Goal: Task Accomplishment & Management: Manage account settings

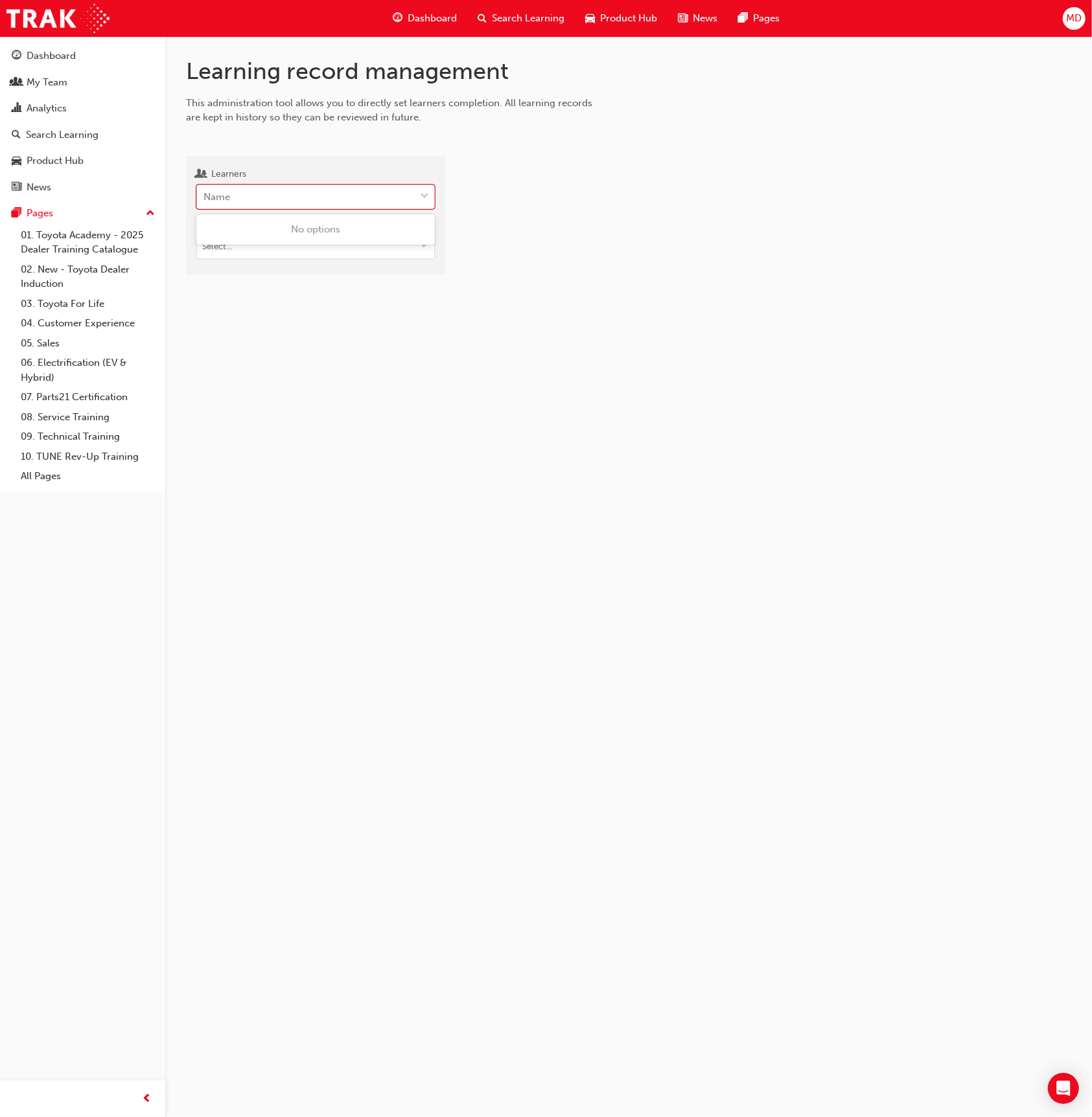
click at [241, 196] on div "Name" at bounding box center [306, 197] width 218 height 22
click at [204, 196] on input "Learners 0 results available. Use Up and Down to choose options, press Enter to…" at bounding box center [203, 196] width 1 height 11
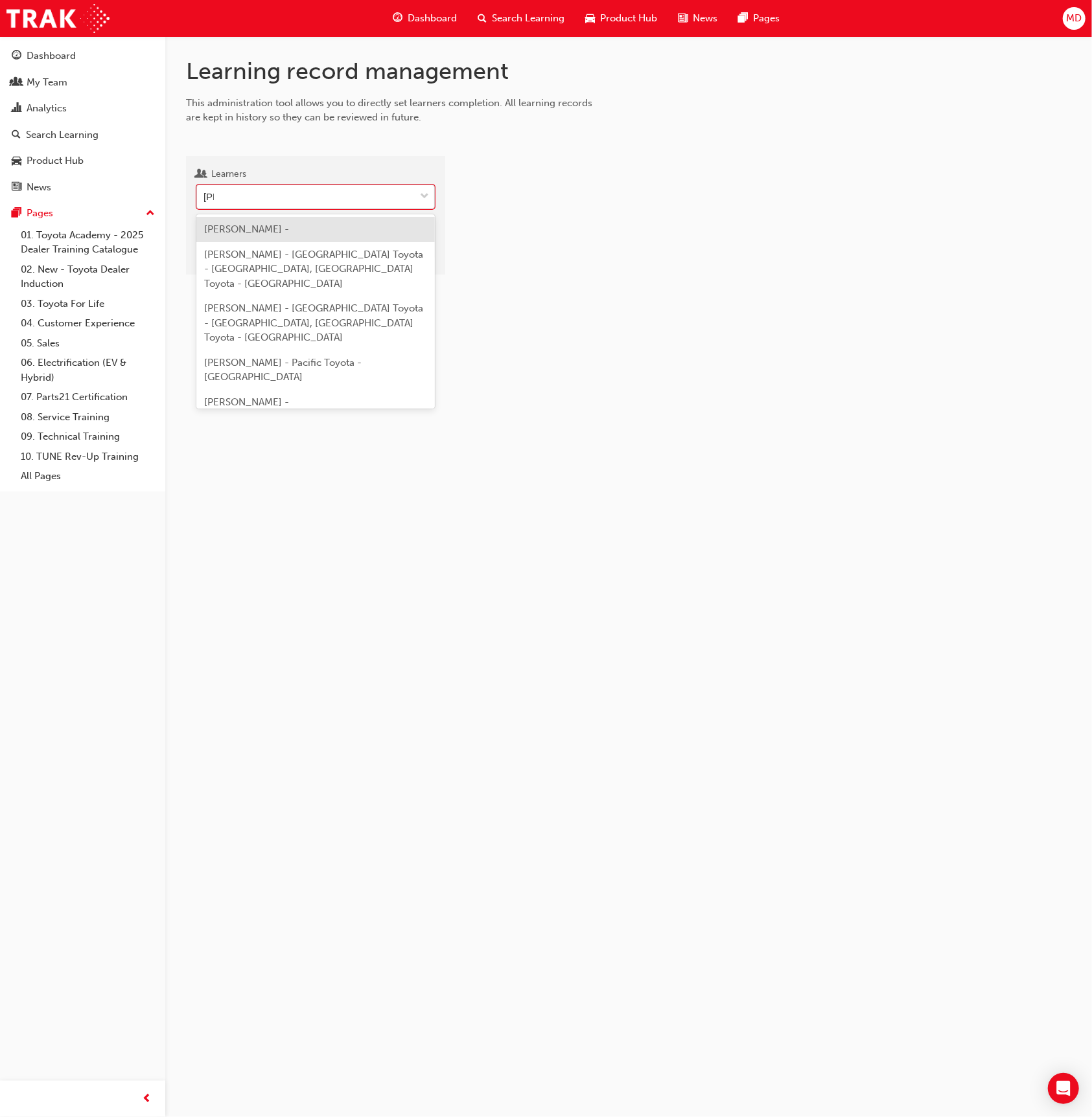
type input "filipo"
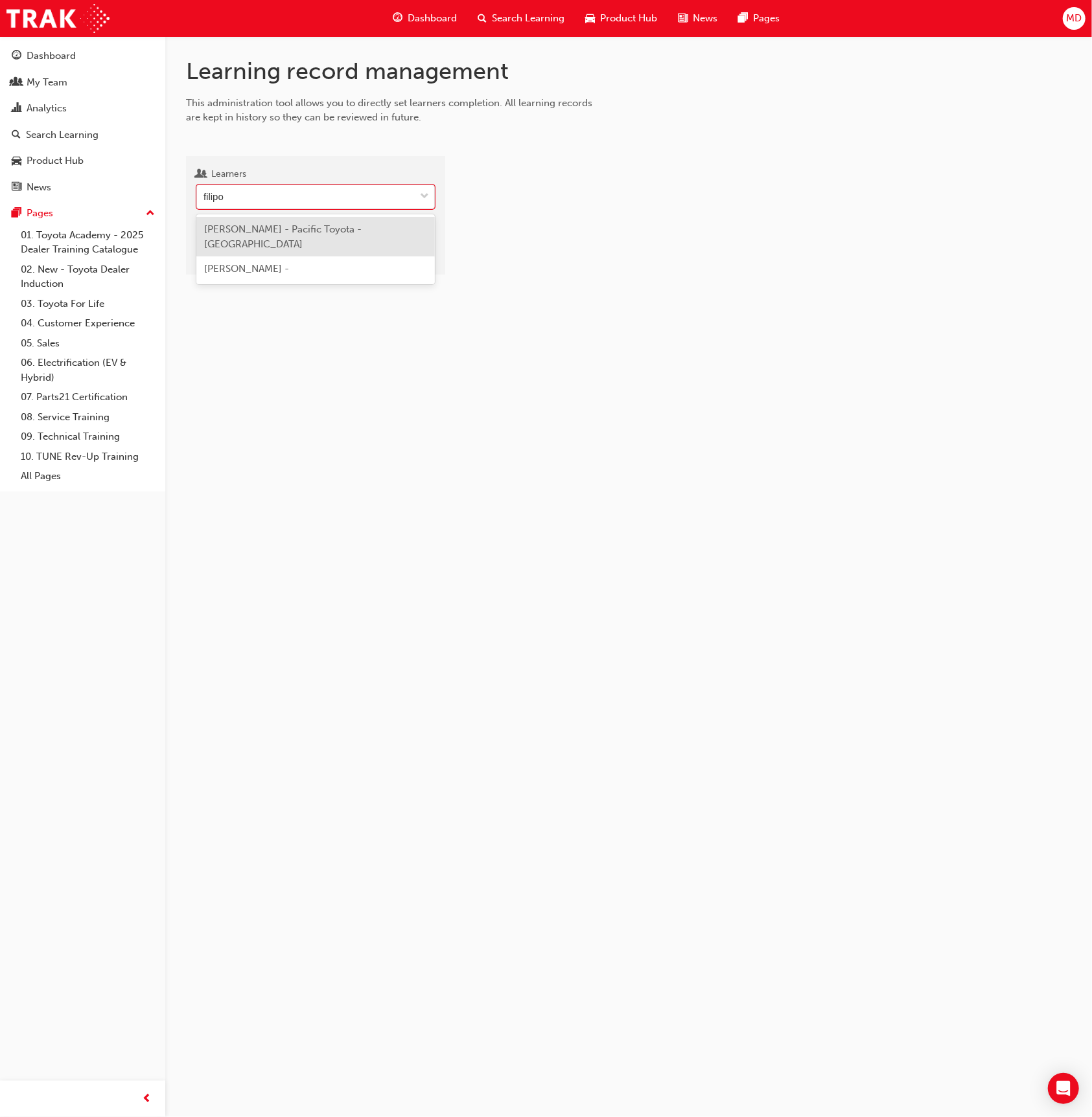
click at [298, 234] on span "[PERSON_NAME] - Pacific Toyota - [GEOGRAPHIC_DATA]" at bounding box center [283, 236] width 158 height 26
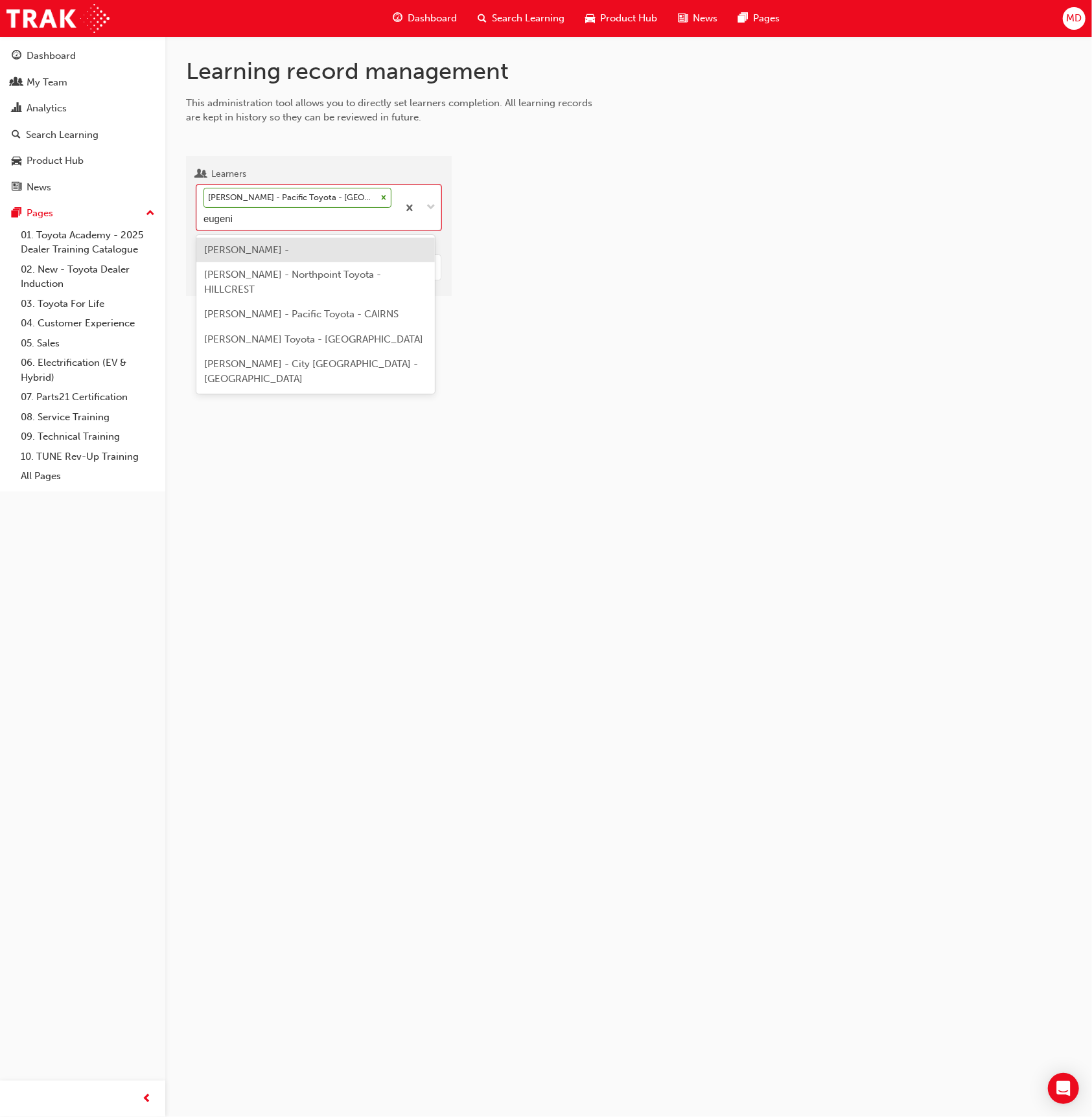
type input "[PERSON_NAME]"
click at [315, 249] on span "[PERSON_NAME] - Pacific Toyota - CAIRNS" at bounding box center [302, 250] width 195 height 12
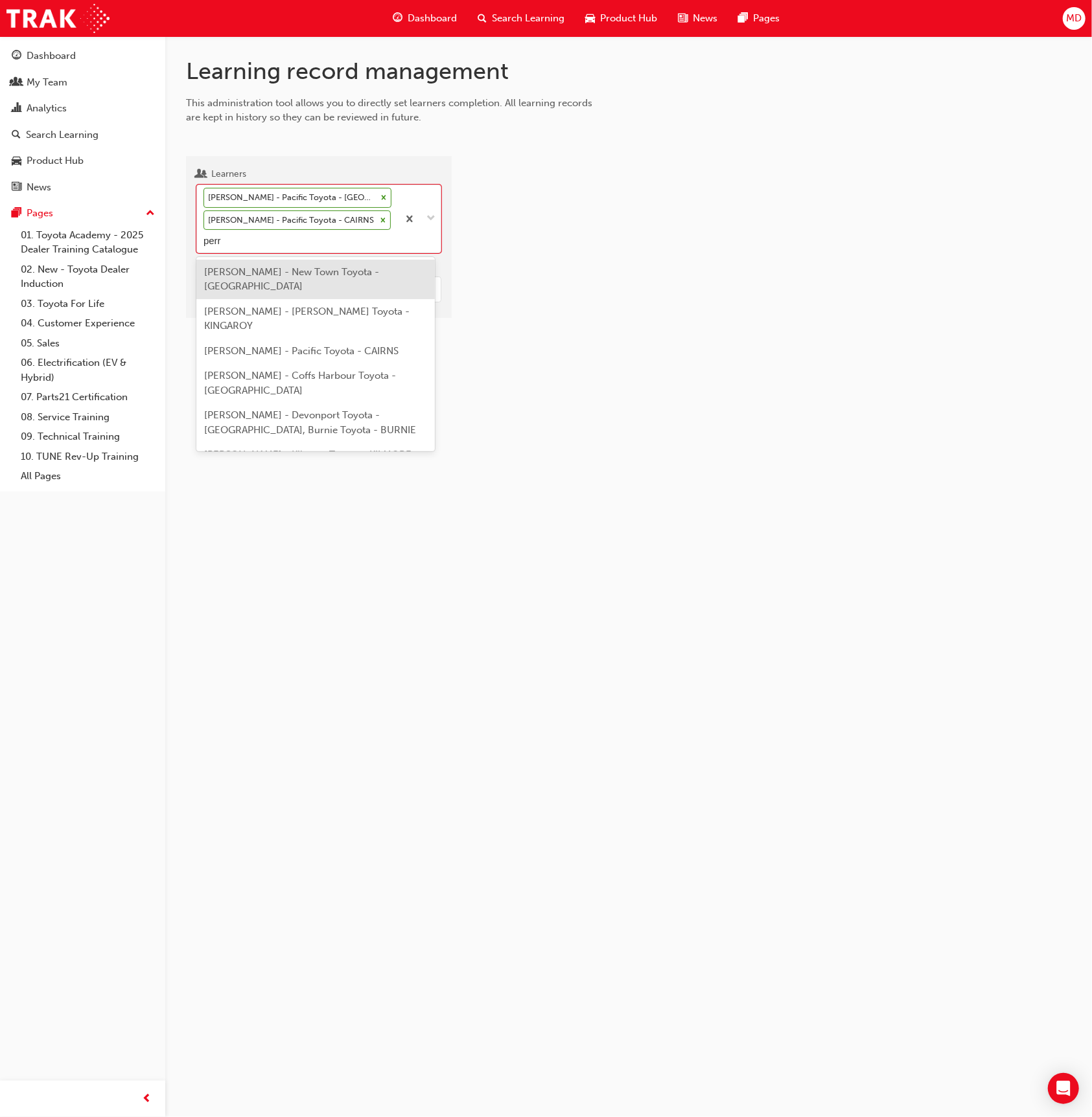
type input "[PERSON_NAME]"
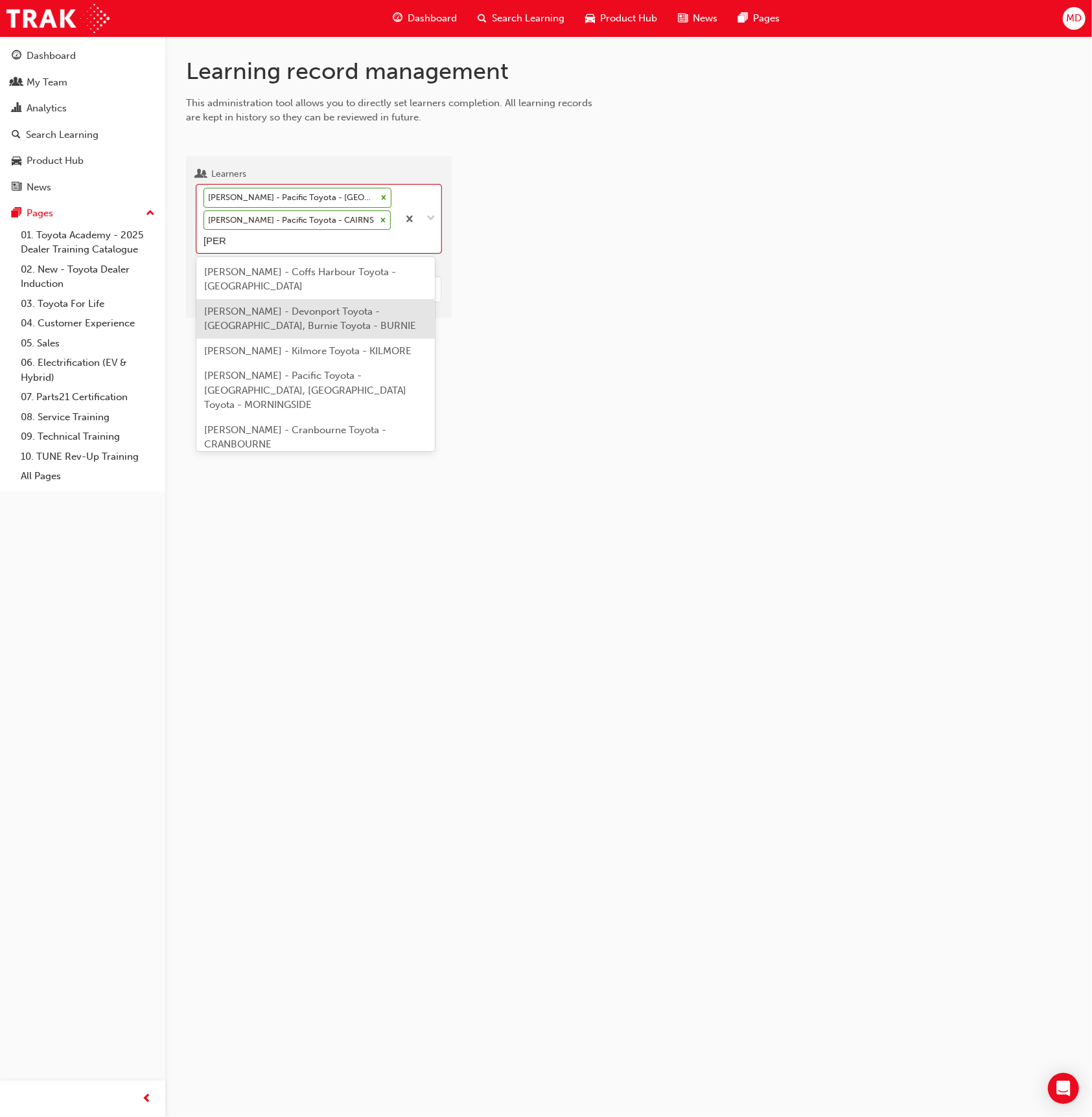
scroll to position [4, 0]
click at [292, 453] on div "[PERSON_NAME] - Pacific Toyota - CAIRNS" at bounding box center [315, 466] width 238 height 25
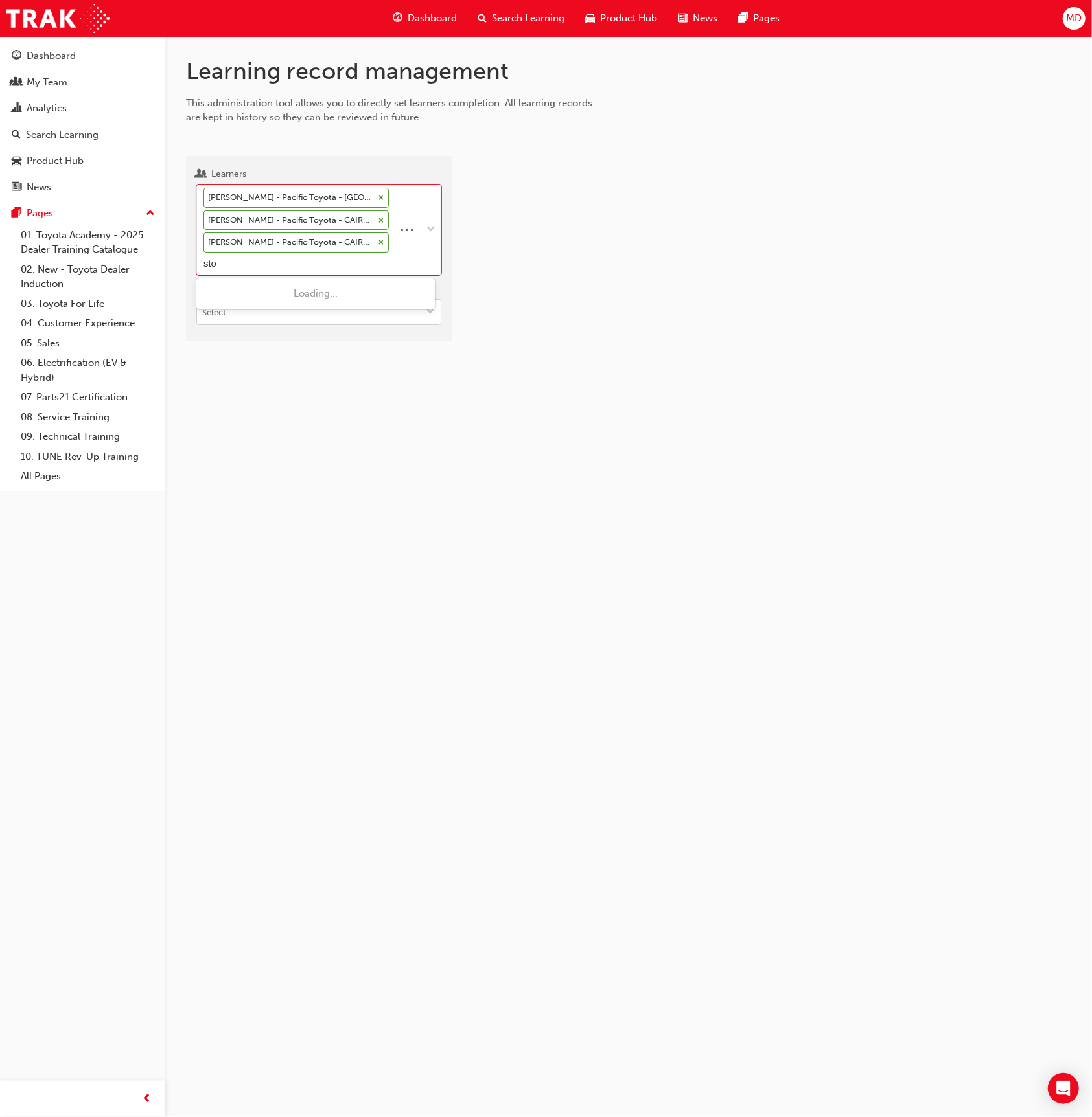
type input "stov"
click at [310, 299] on span "[PERSON_NAME] - Pacific Toyota - CAIRNS" at bounding box center [302, 294] width 195 height 12
type input "[PERSON_NAME]"
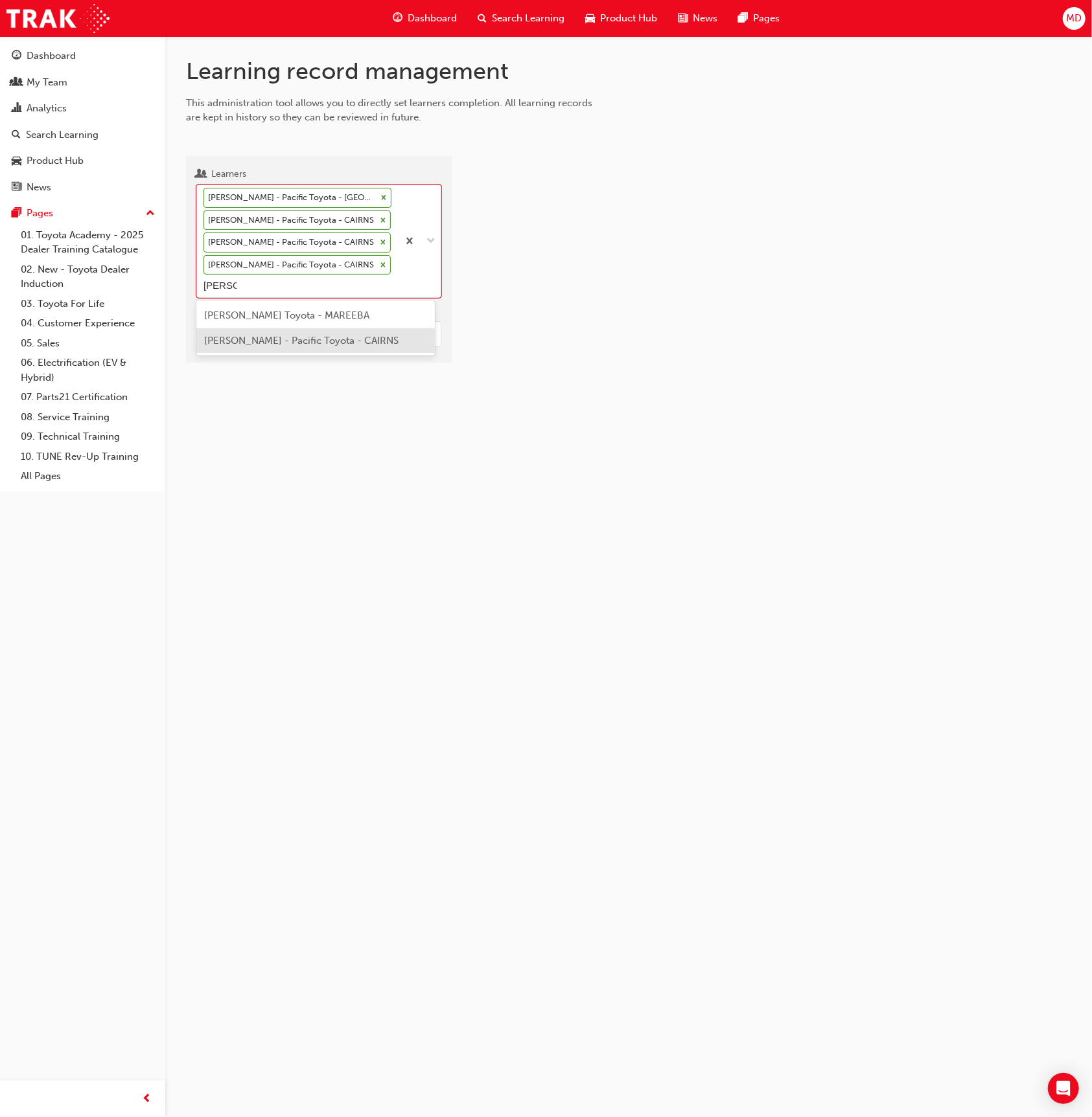
click at [303, 342] on span "[PERSON_NAME] - Pacific Toyota - CAIRNS" at bounding box center [302, 341] width 195 height 12
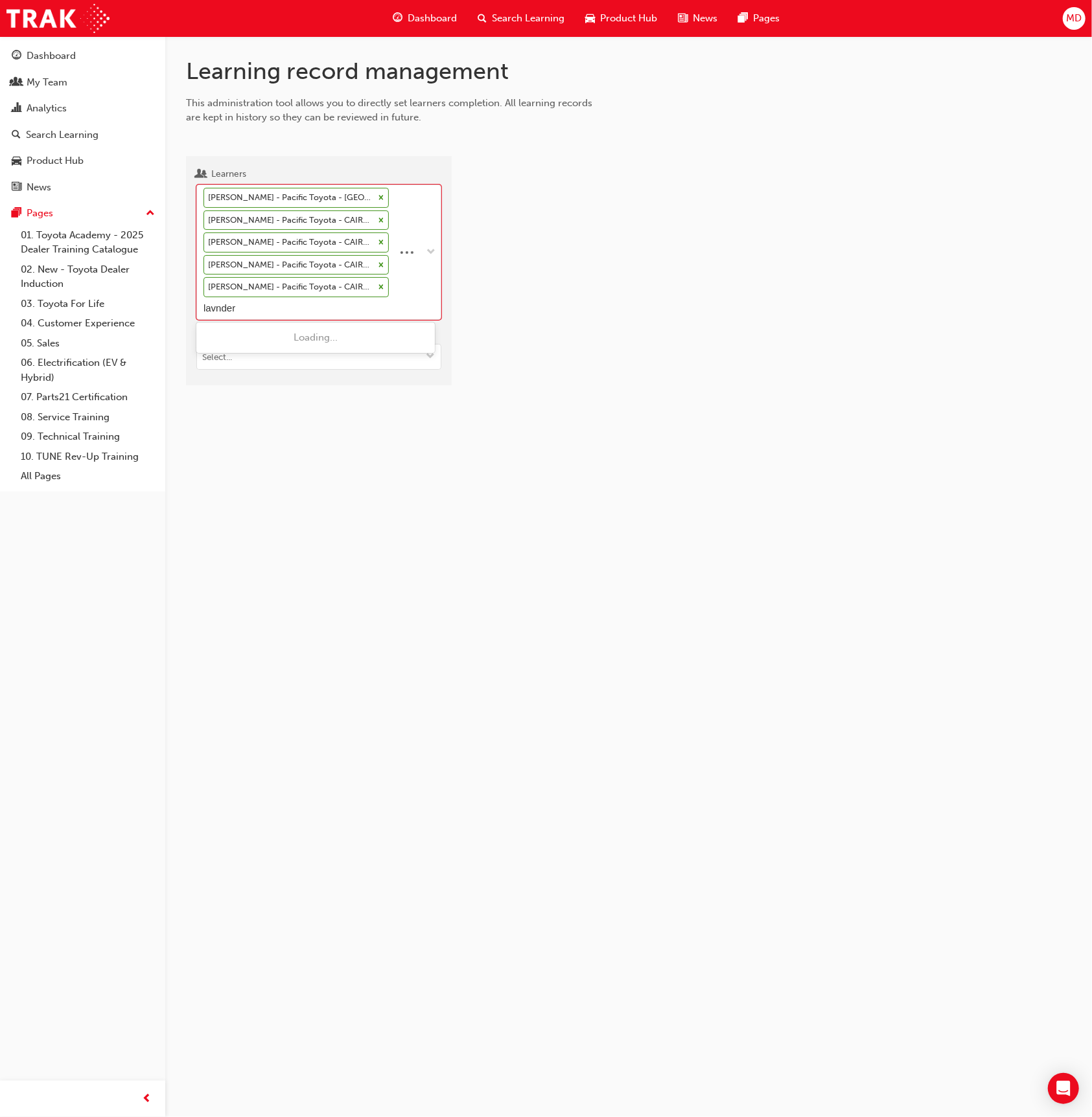
type input "lavender"
click at [331, 365] on div "[PERSON_NAME] - Pacific Toyota - CAIRNS" at bounding box center [315, 378] width 238 height 25
type input "jupe"
click at [311, 357] on span "Callum Jupe - Pacific Toyota - CAIRNS" at bounding box center [291, 359] width 173 height 12
type input "neils"
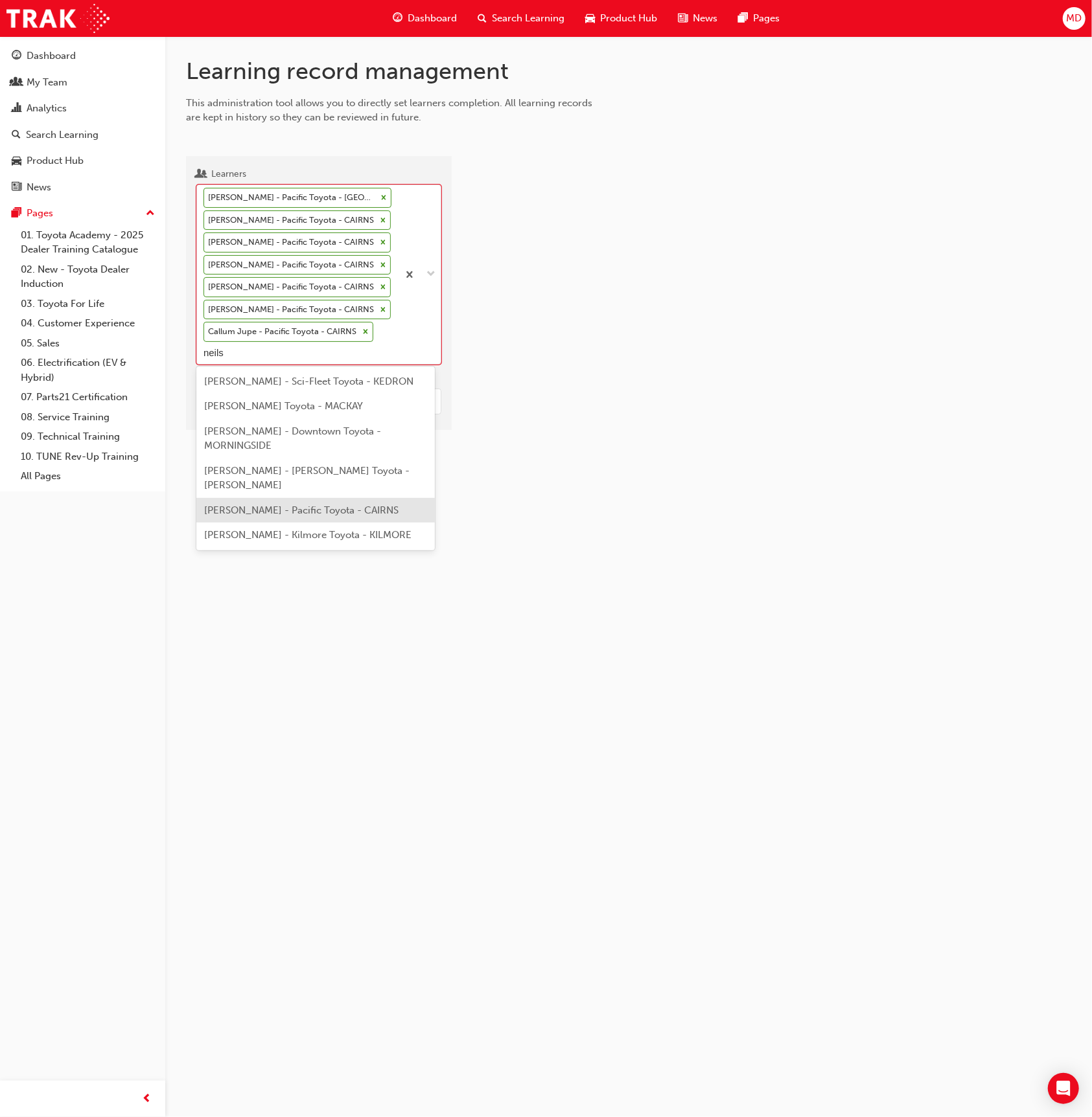
click at [353, 504] on span "[PERSON_NAME] - Pacific Toyota - CAIRNS" at bounding box center [302, 510] width 195 height 12
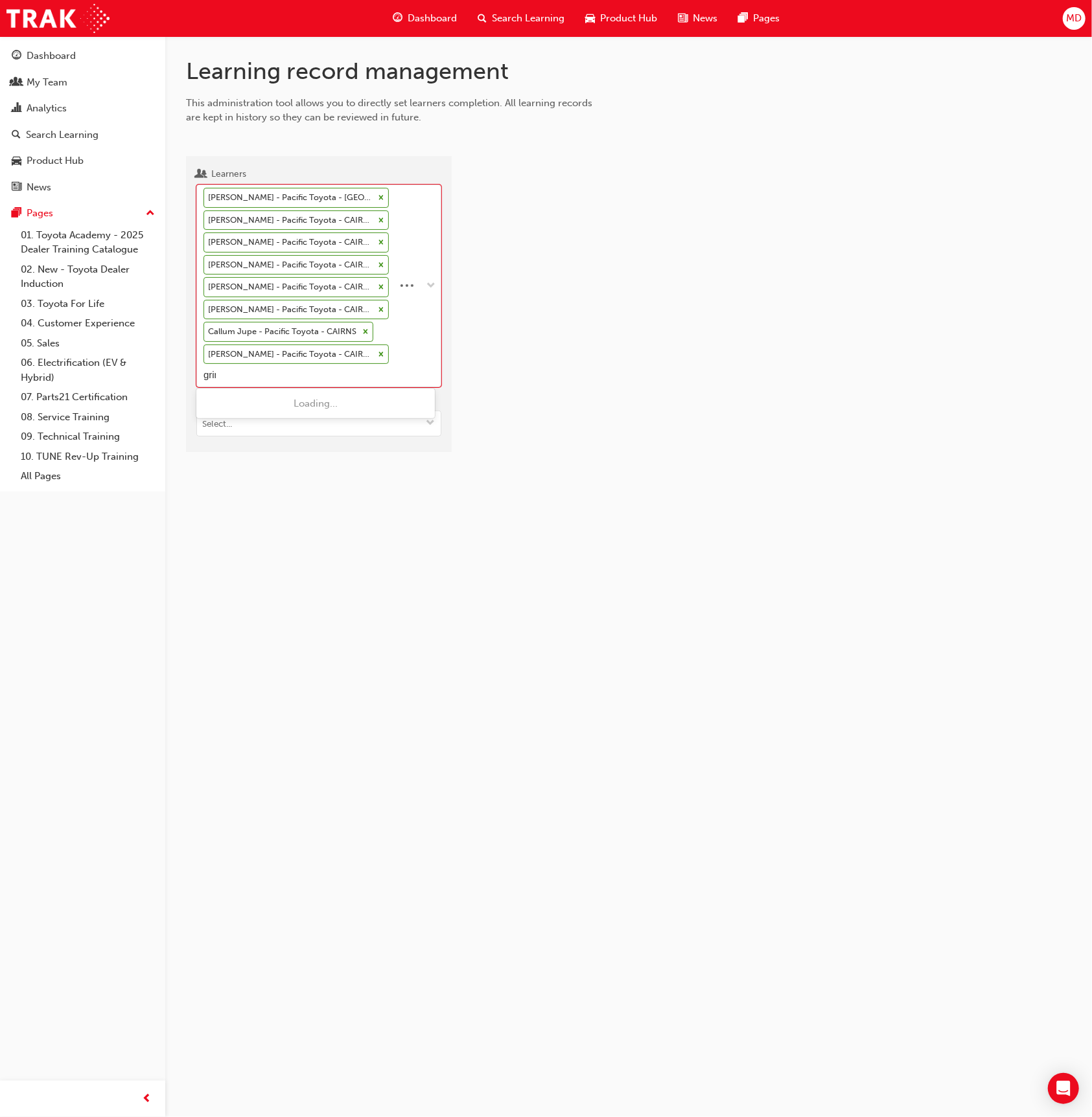
type input "grima"
click at [315, 437] on span "[PERSON_NAME] - Pacific Toyota - CAIRNS" at bounding box center [302, 443] width 195 height 12
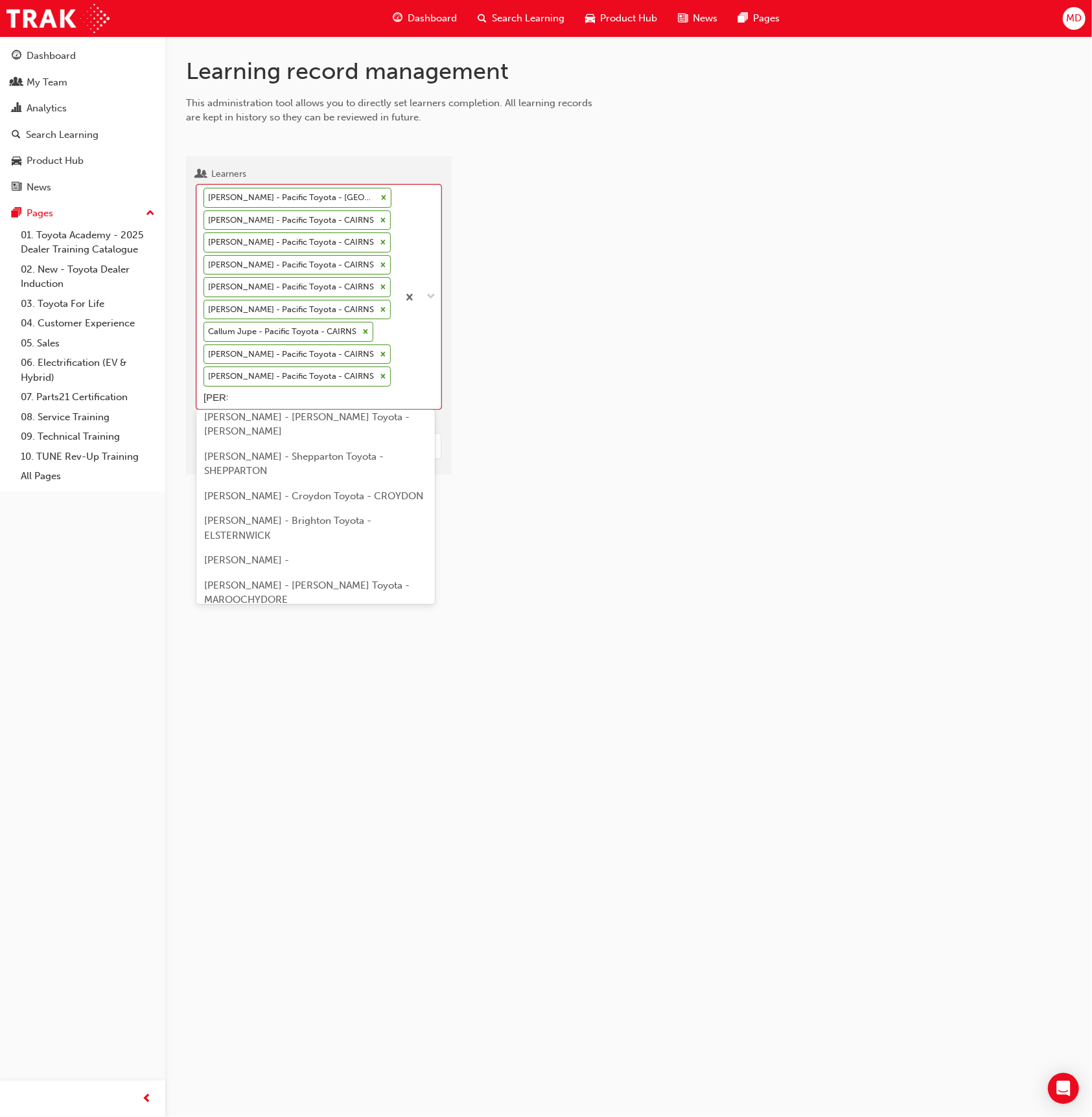
scroll to position [223, 0]
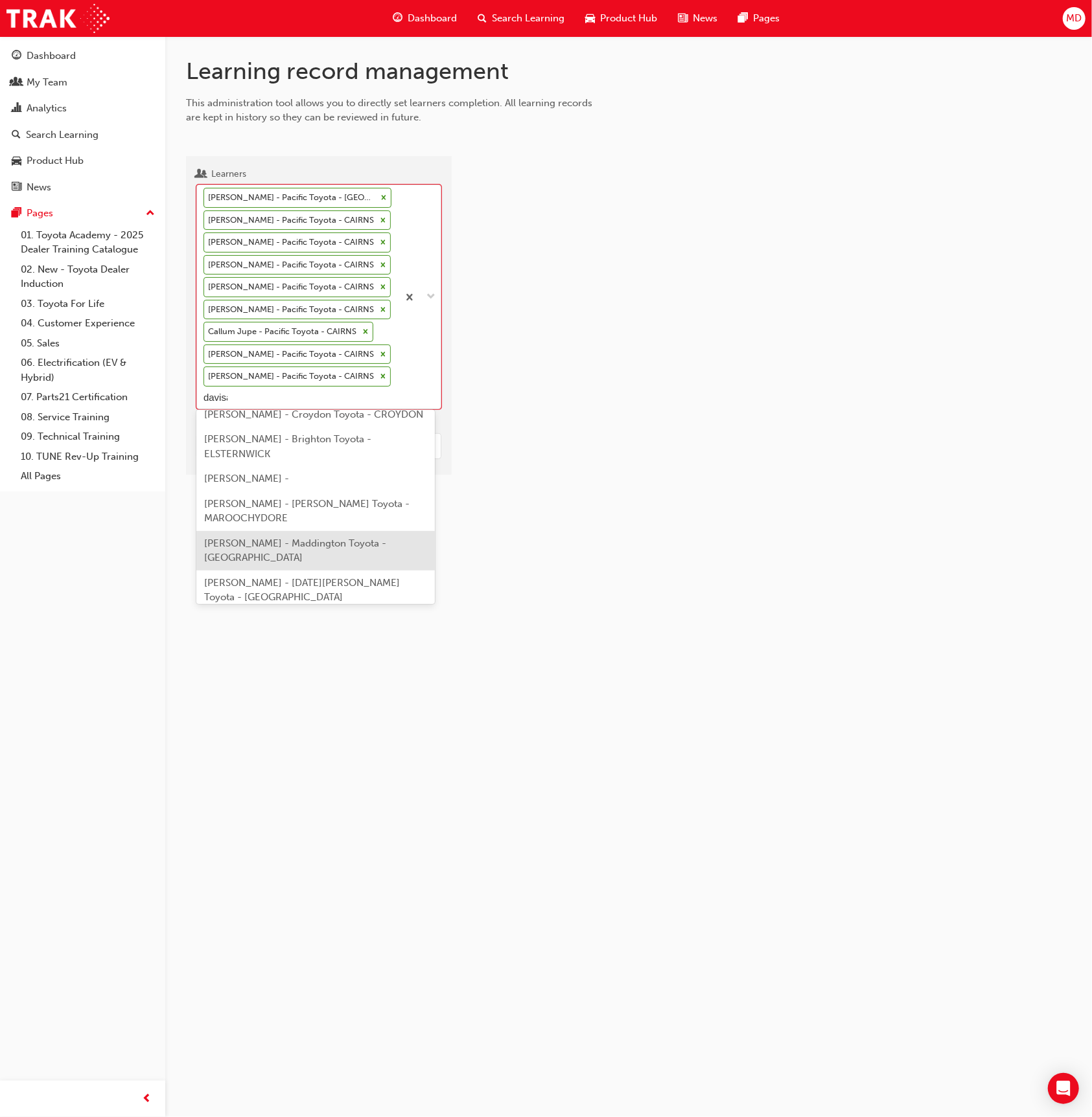
type input "davisab"
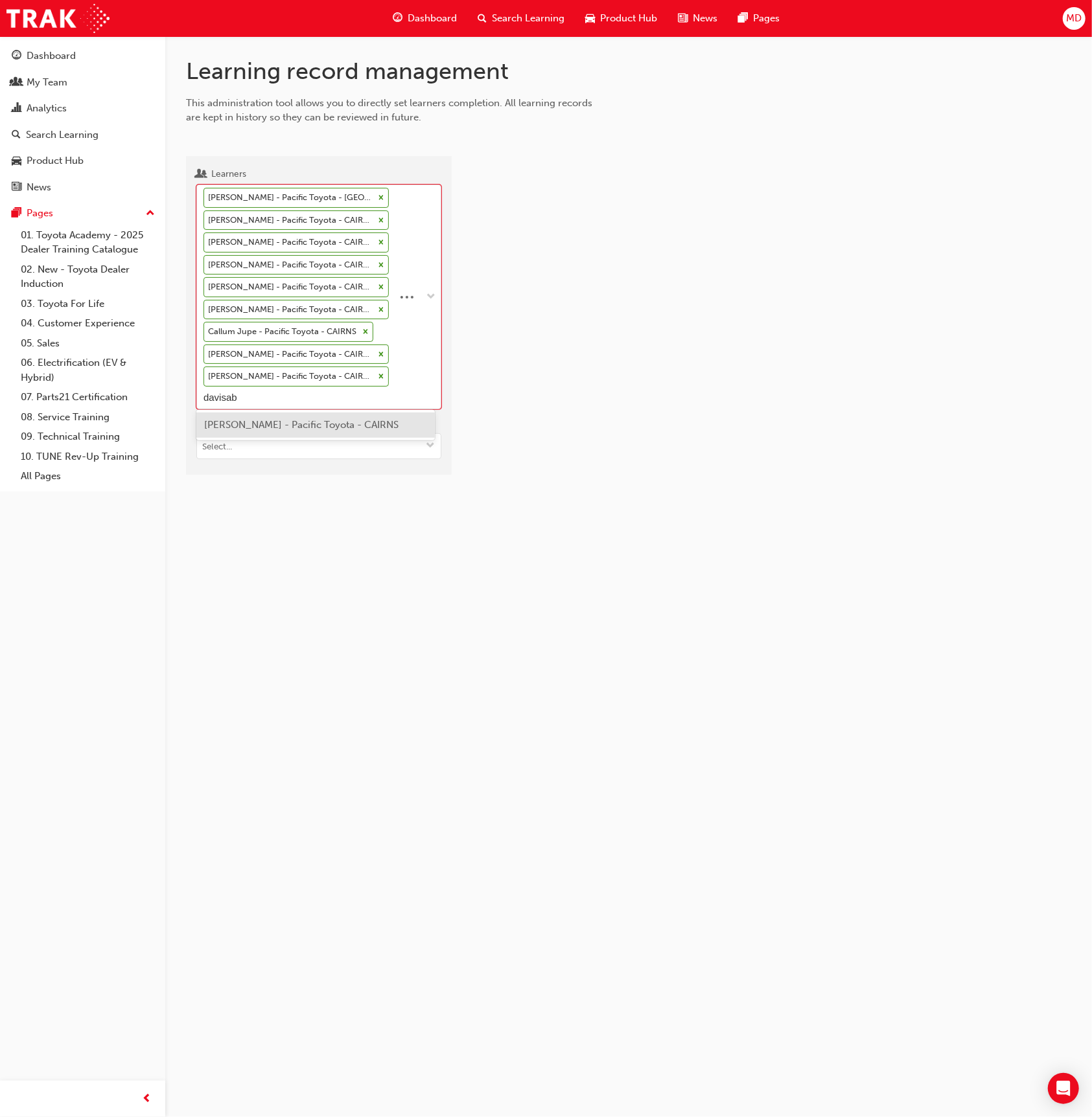
scroll to position [0, 0]
click at [307, 415] on div "[PERSON_NAME] - Pacific Toyota - CAIRNS" at bounding box center [315, 425] width 238 height 25
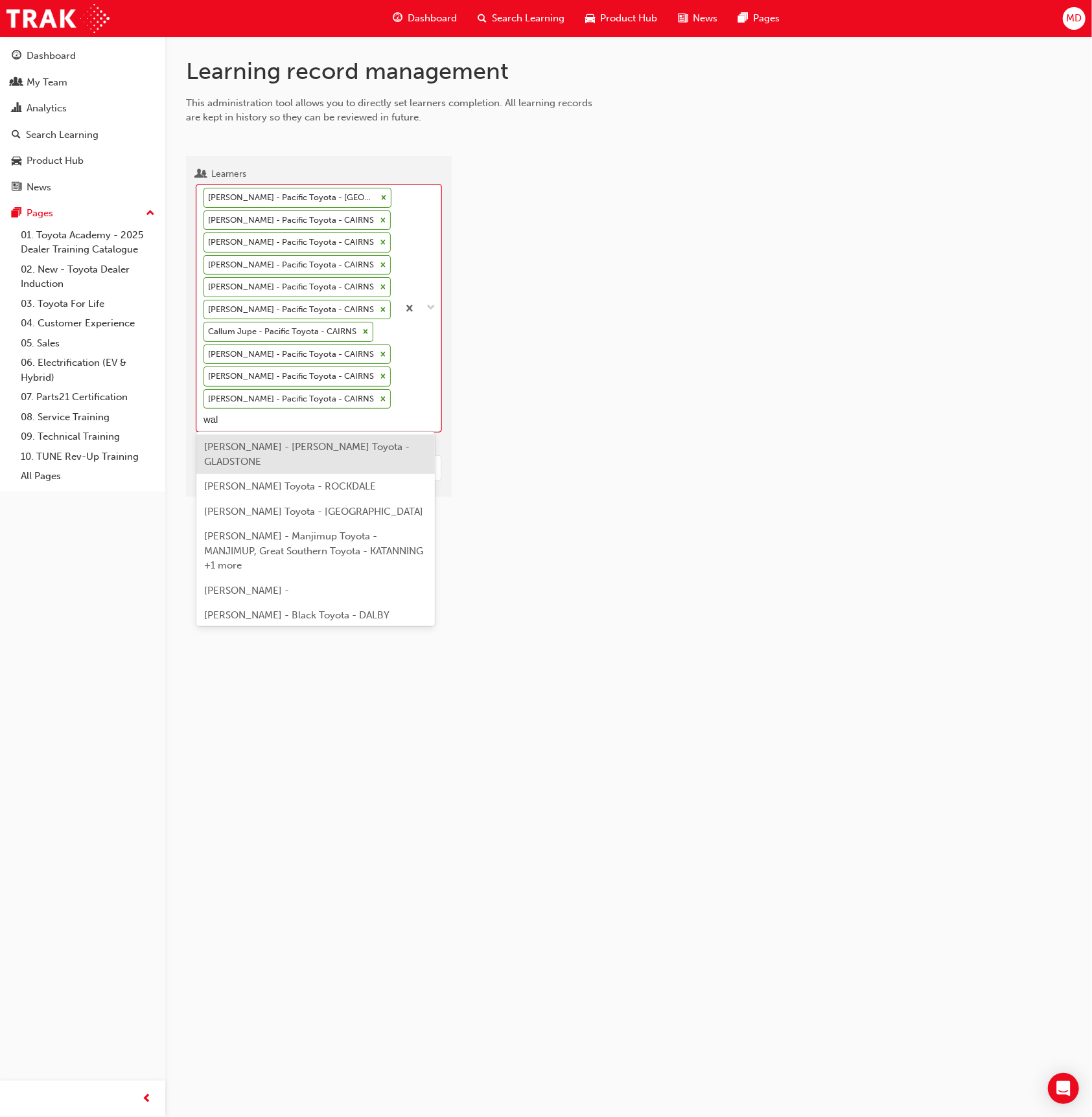
type input "[PERSON_NAME]"
click at [294, 447] on span "[PERSON_NAME] - Pacific Toyota - CAIRNS" at bounding box center [302, 447] width 195 height 12
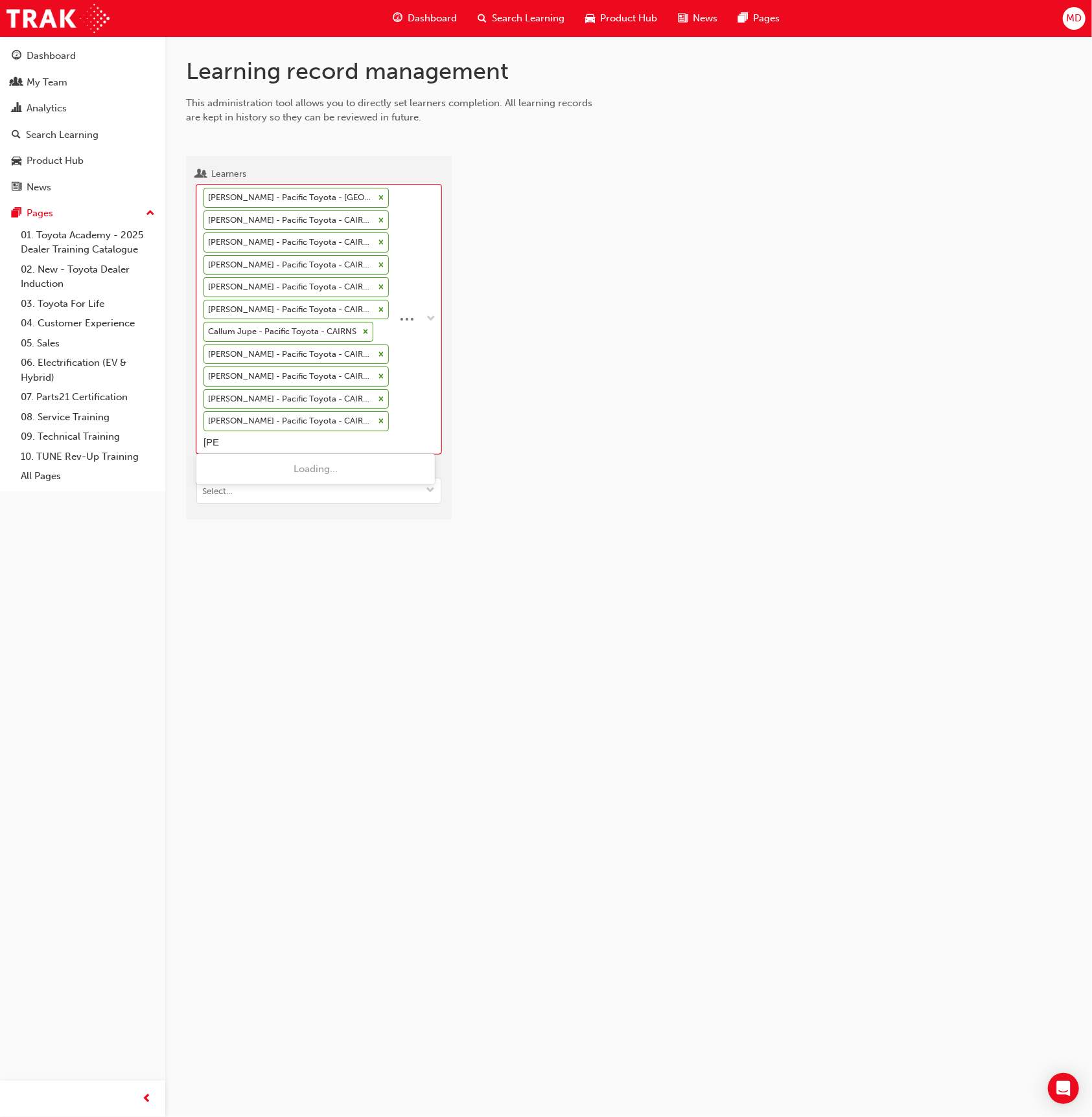
type input "[PERSON_NAME]"
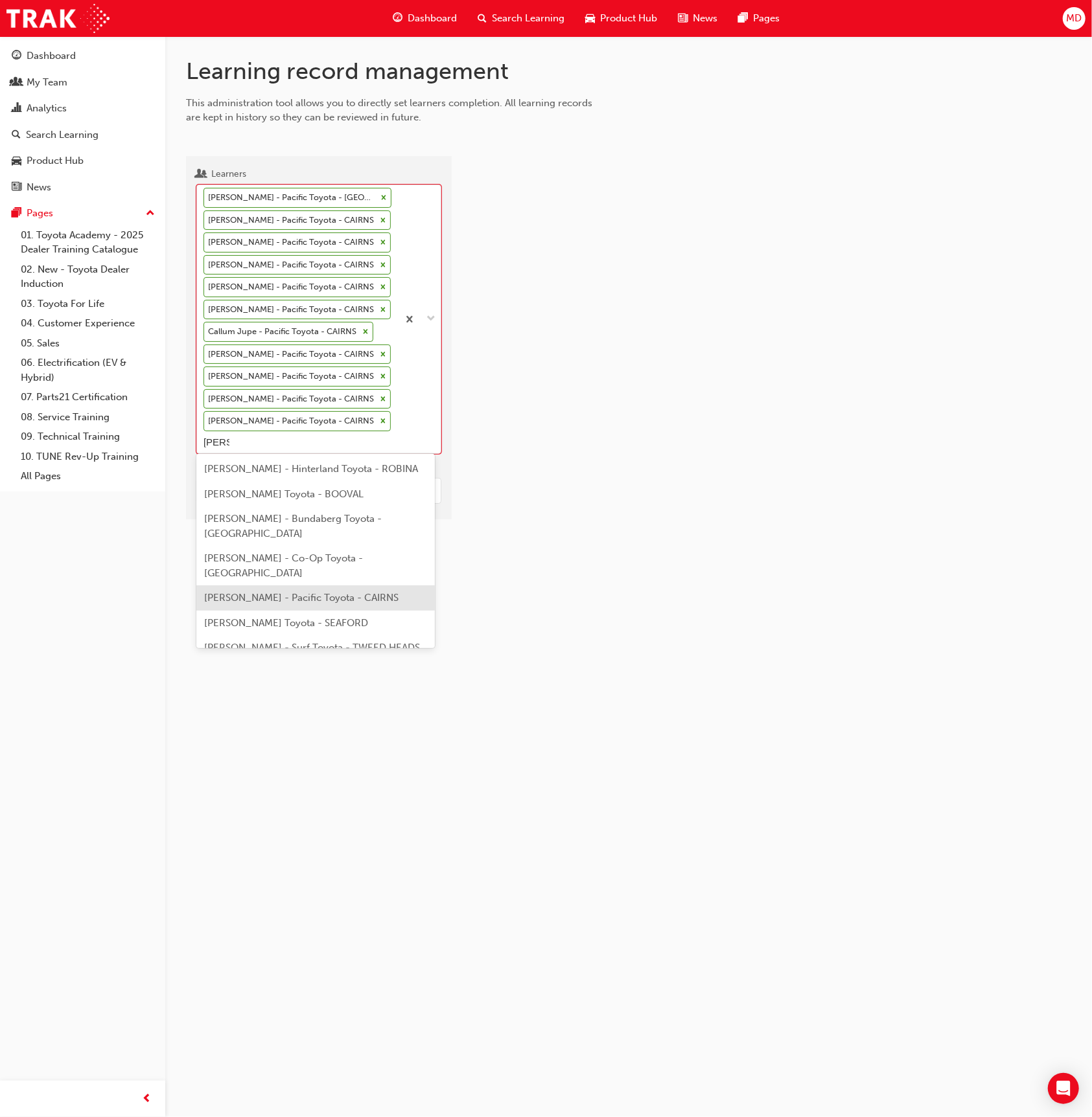
click at [309, 592] on span "[PERSON_NAME] - Pacific Toyota - CAIRNS" at bounding box center [302, 597] width 195 height 12
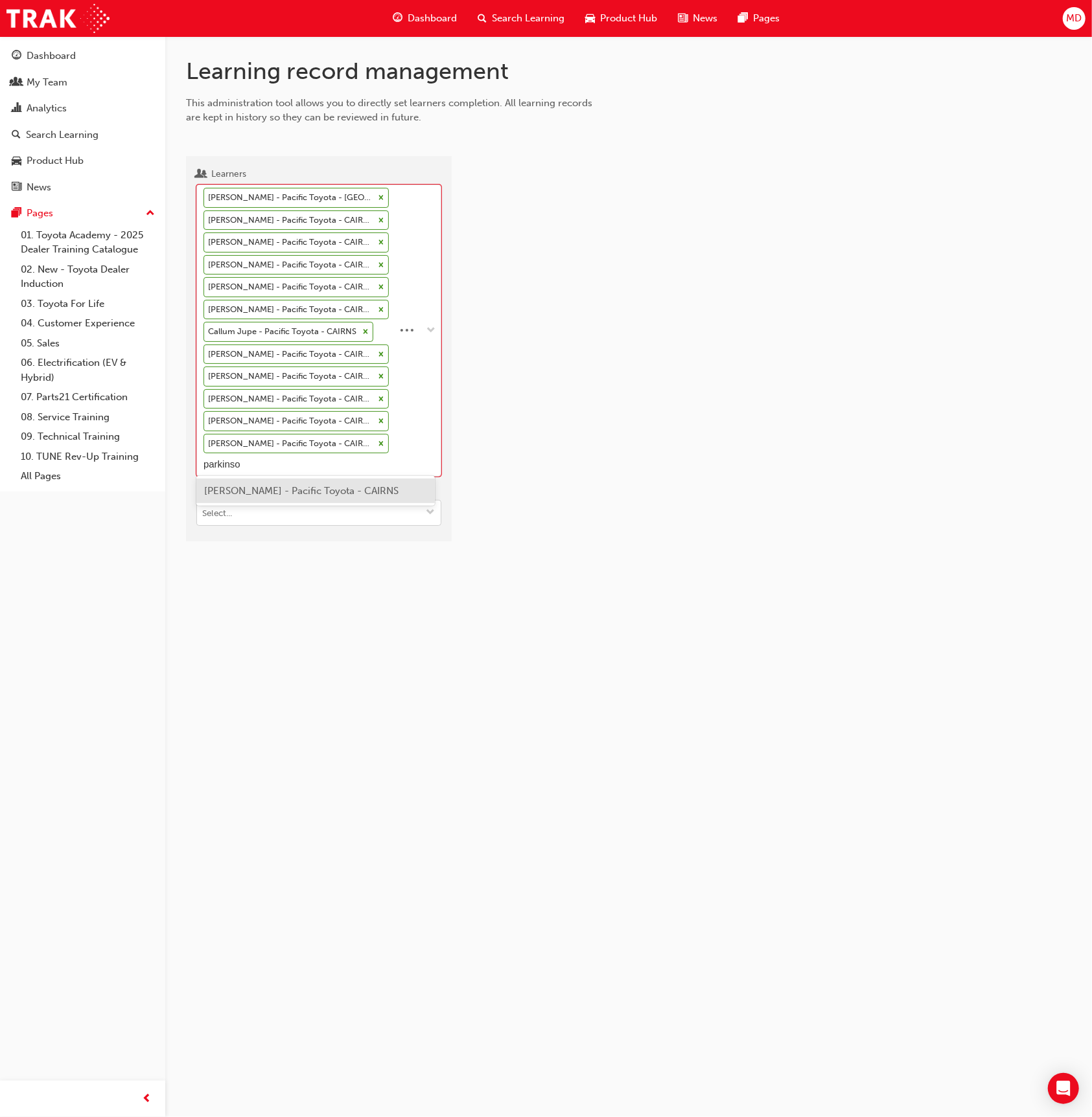
type input "[PERSON_NAME]"
click at [358, 486] on span "[PERSON_NAME] - Pacific Toyota - CAIRNS" at bounding box center [302, 491] width 195 height 12
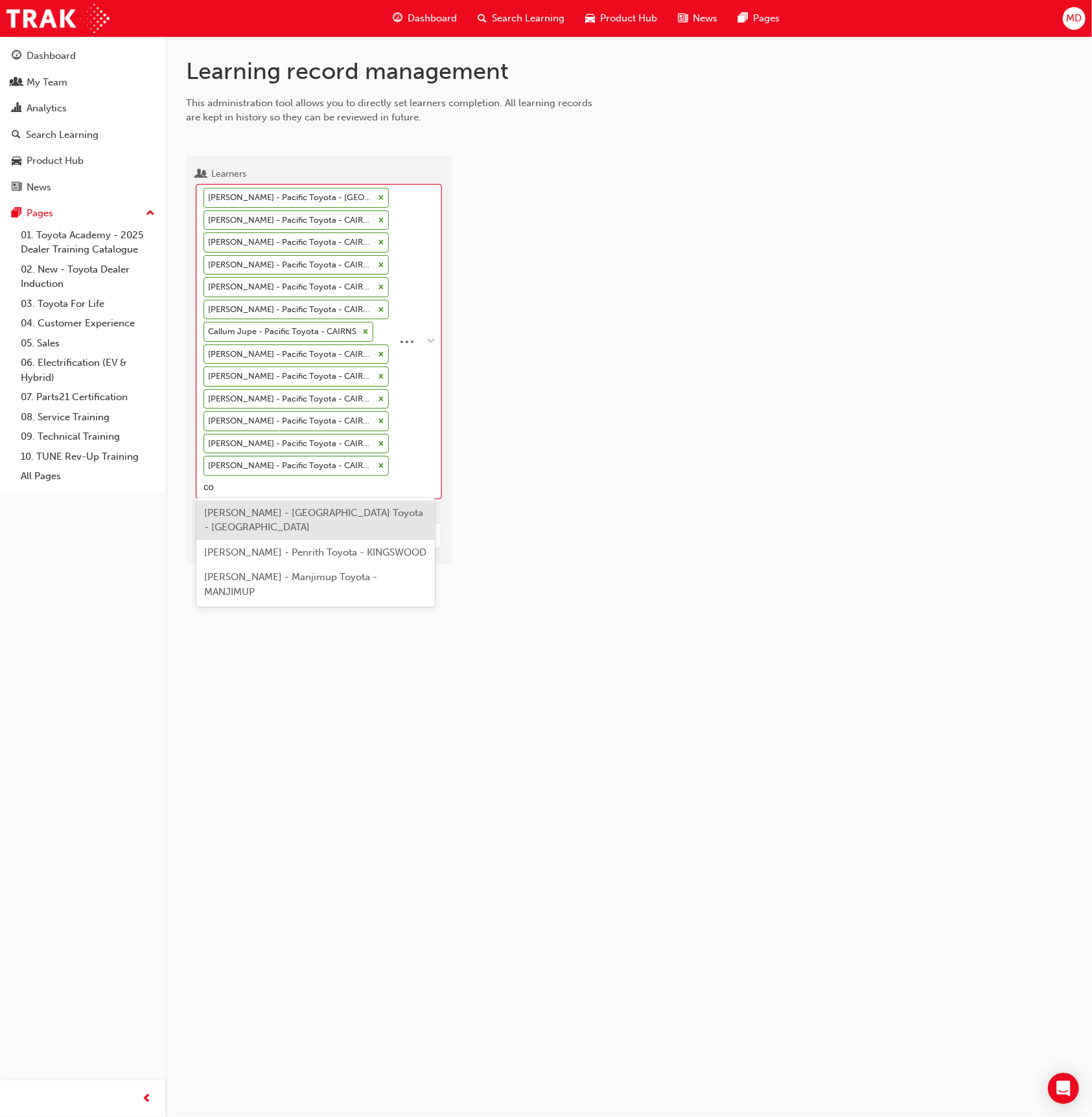
type input "c"
type input "[PERSON_NAME]"
click at [335, 541] on span "[PERSON_NAME] - Pacific Toyota - CAIRNS" at bounding box center [302, 537] width 195 height 12
type input "[PERSON_NAME]"
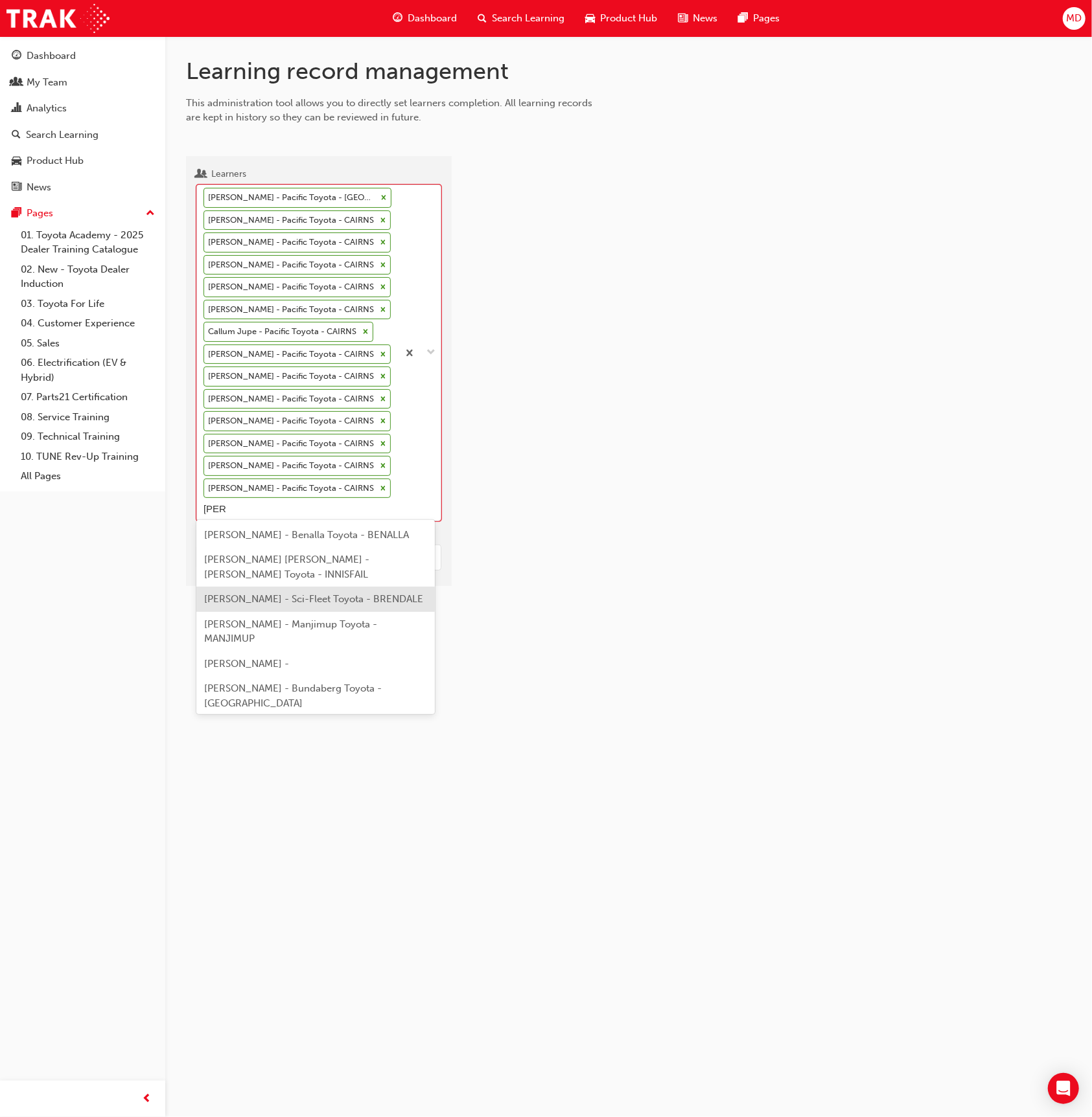
scroll to position [11, 0]
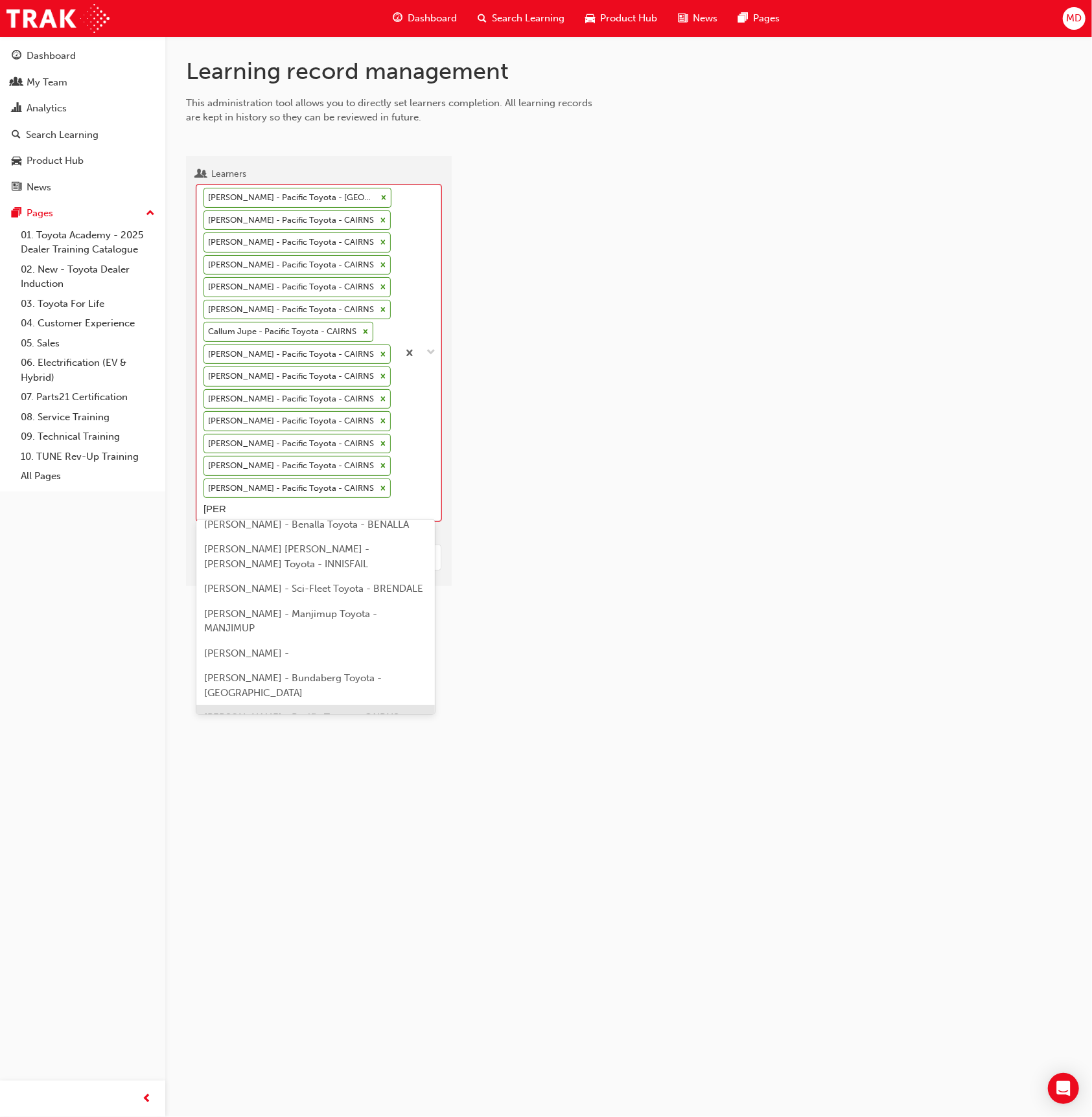
click at [326, 711] on span "[PERSON_NAME] - Pacific Toyota - CAIRNS" at bounding box center [302, 717] width 195 height 12
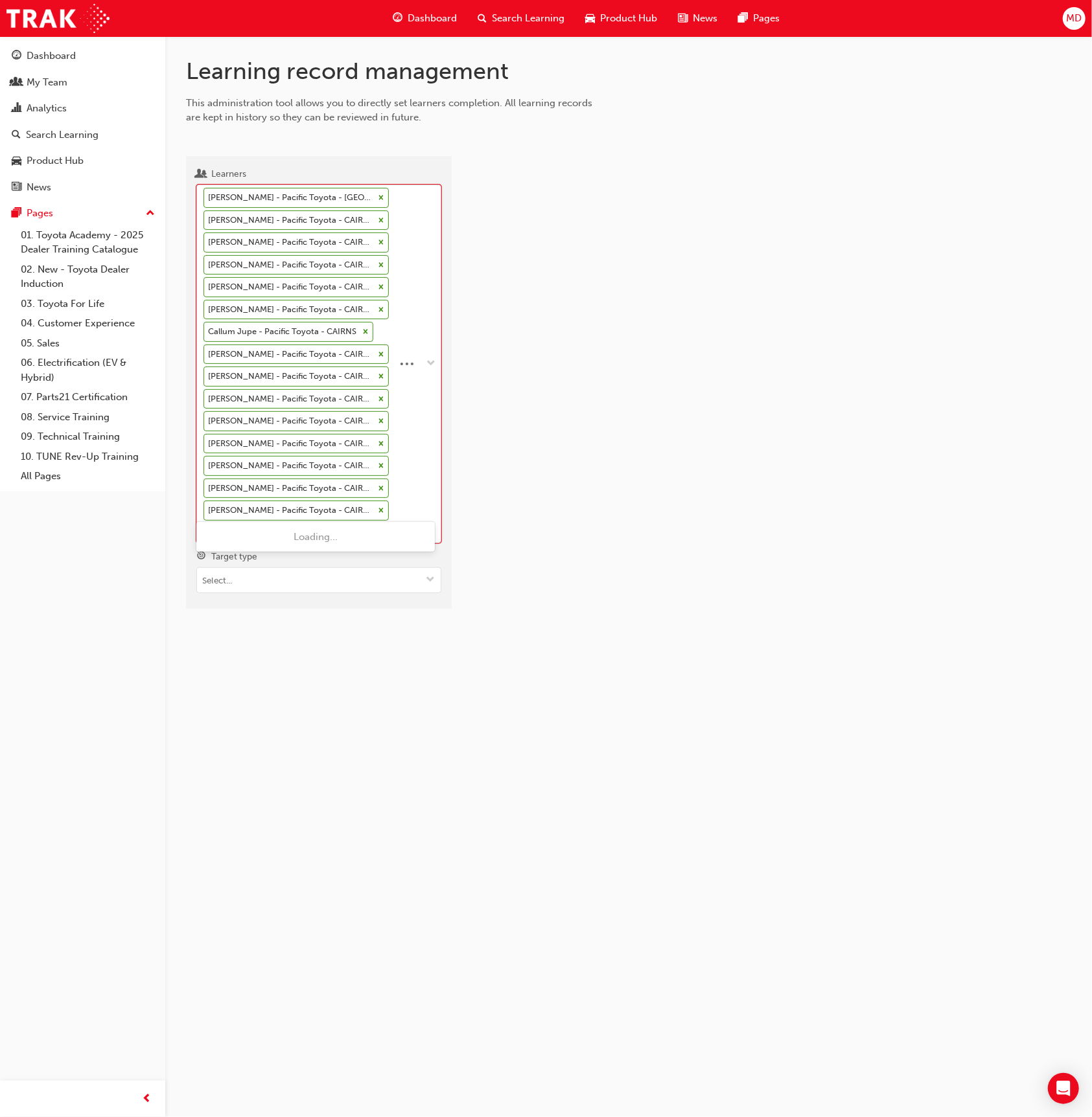
type input "a"
type input "[PERSON_NAME]"
click at [346, 562] on div "[PERSON_NAME] - Pacific Toyota - [GEOGRAPHIC_DATA], [GEOGRAPHIC_DATA] Toyota - …" at bounding box center [315, 571] width 238 height 54
type input "madd"
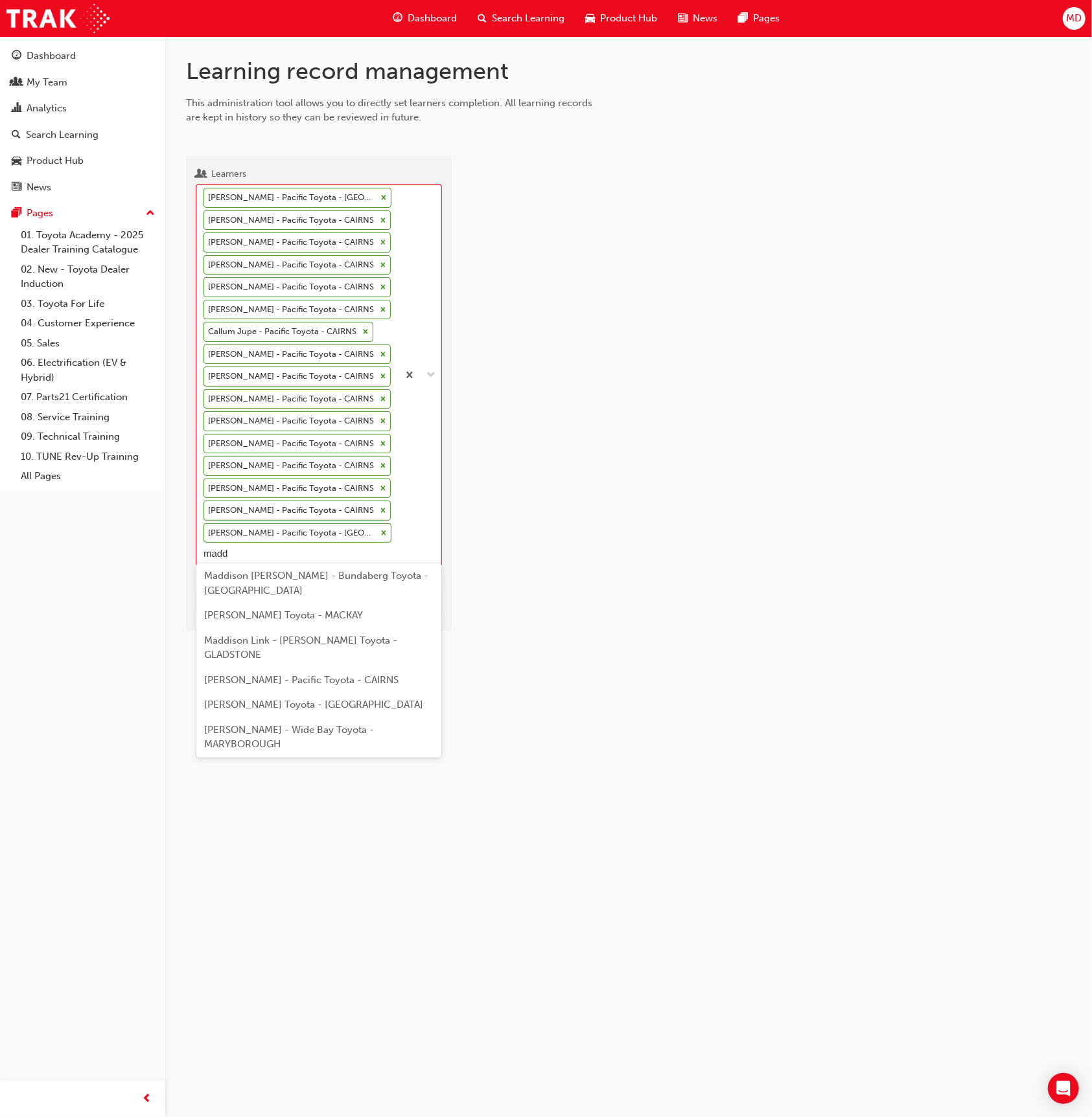
scroll to position [213, 0]
click at [339, 671] on span "[PERSON_NAME] - Pacific Toyota - CAIRNS" at bounding box center [302, 677] width 195 height 12
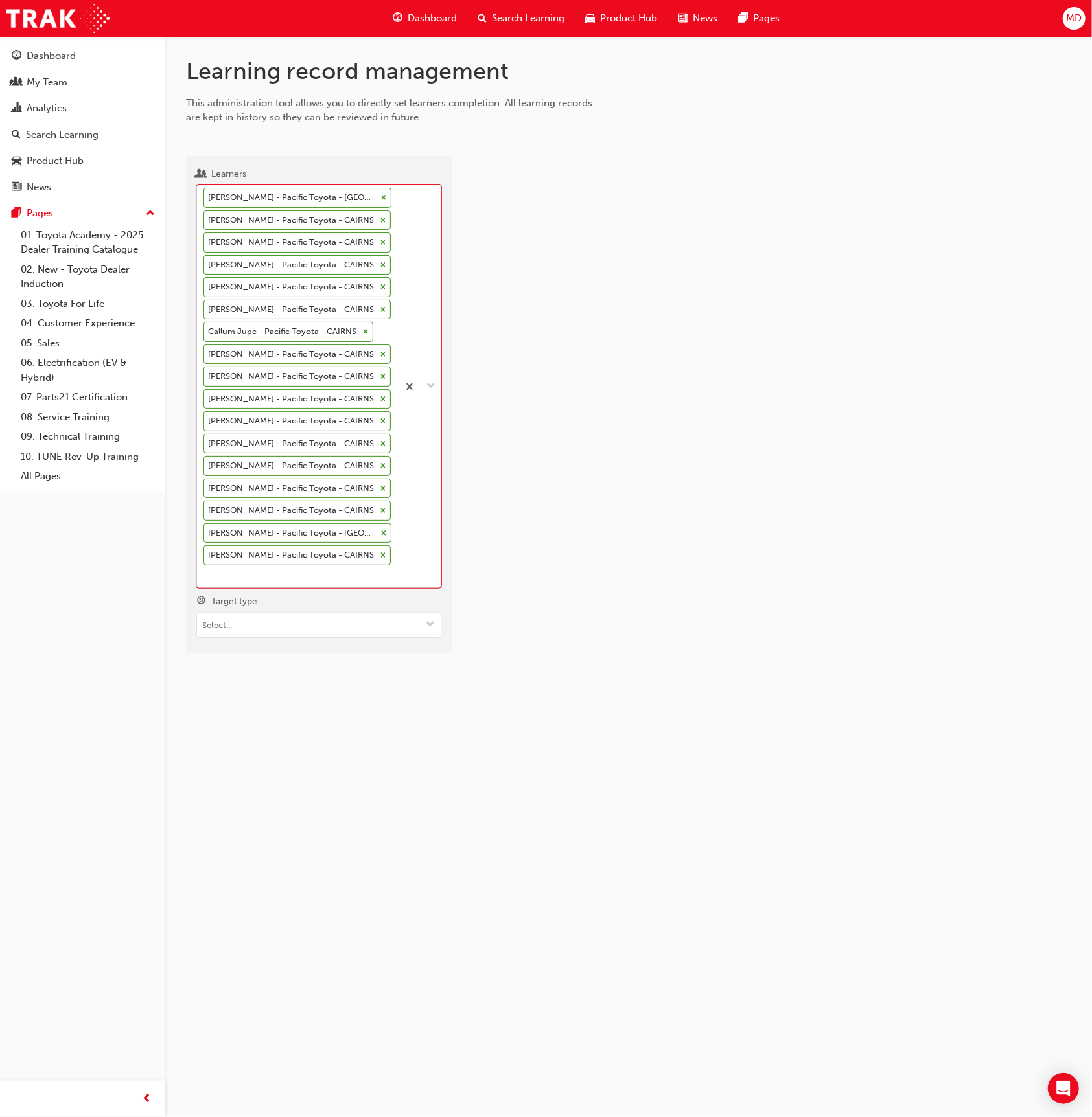
click at [394, 553] on div "[PERSON_NAME] - Pacific Toyota - CAIRNS Chechen [PERSON_NAME] - Pacific Toyota …" at bounding box center [297, 385] width 200 height 402
click at [204, 570] on input "Learners option [PERSON_NAME] - Pacific Toyota - [GEOGRAPHIC_DATA], selected. 0…" at bounding box center [203, 575] width 1 height 11
type input "const"
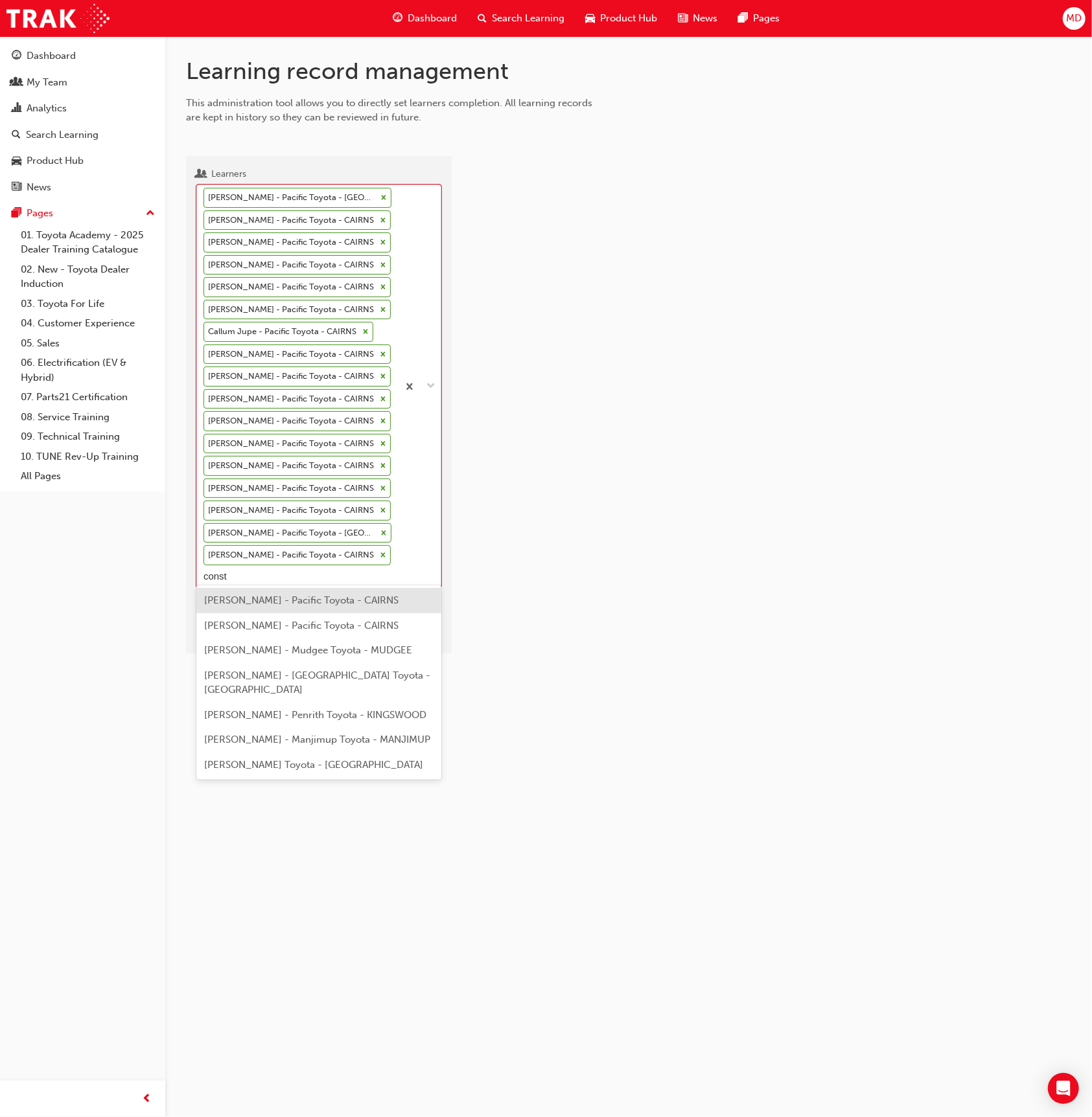
click at [307, 607] on div "[PERSON_NAME] - Pacific Toyota - CAIRNS" at bounding box center [319, 600] width 245 height 25
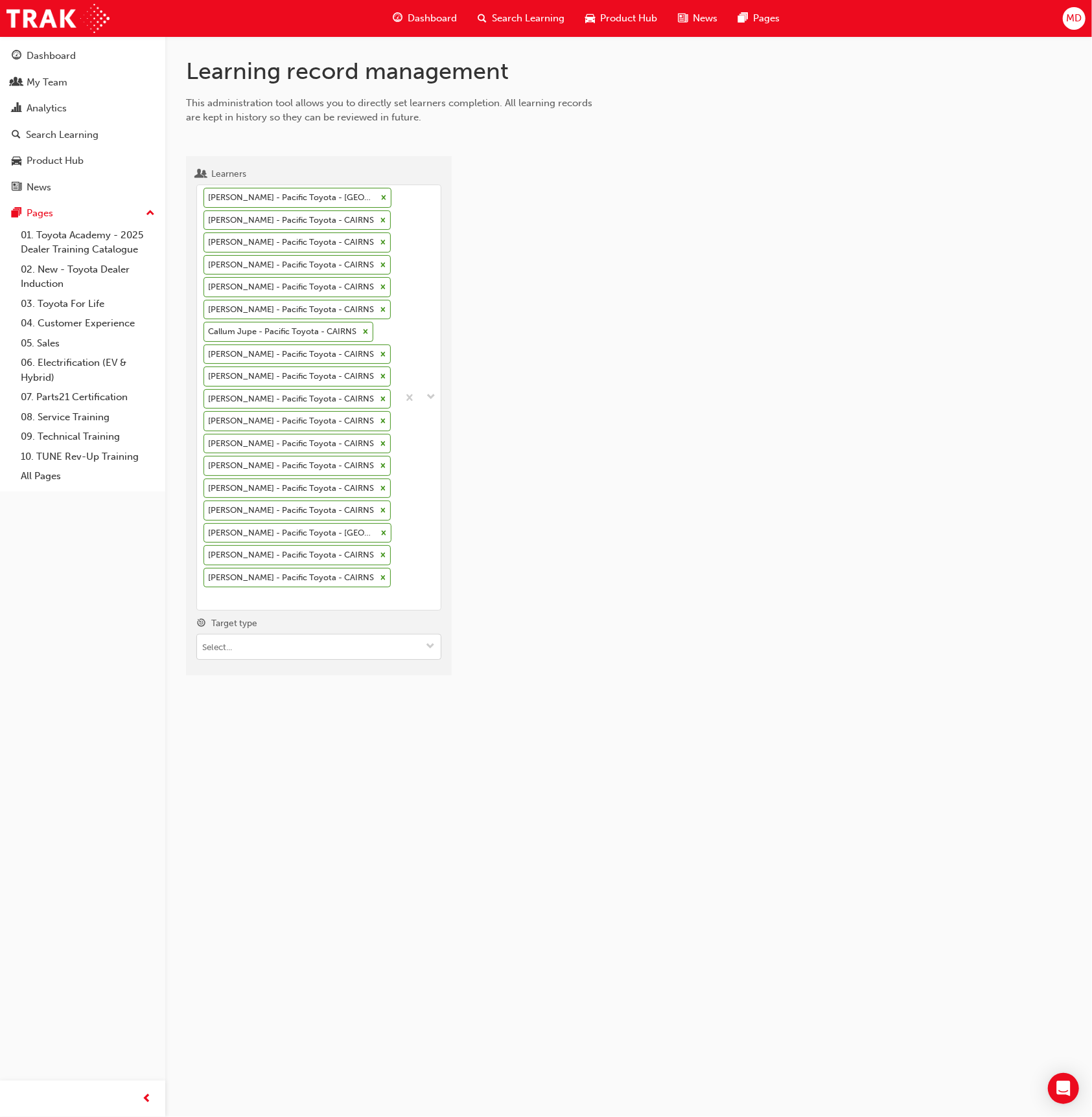
click at [280, 640] on input "Target type" at bounding box center [318, 646] width 243 height 24
click at [296, 662] on li "Learning resource - eLearning module" at bounding box center [319, 671] width 245 height 24
click at [278, 710] on input "Learning resource" at bounding box center [318, 720] width 243 height 24
click at [294, 713] on input "Learning resource No results, type at least 1 character of title or code" at bounding box center [318, 720] width 243 height 24
type input "tdi"
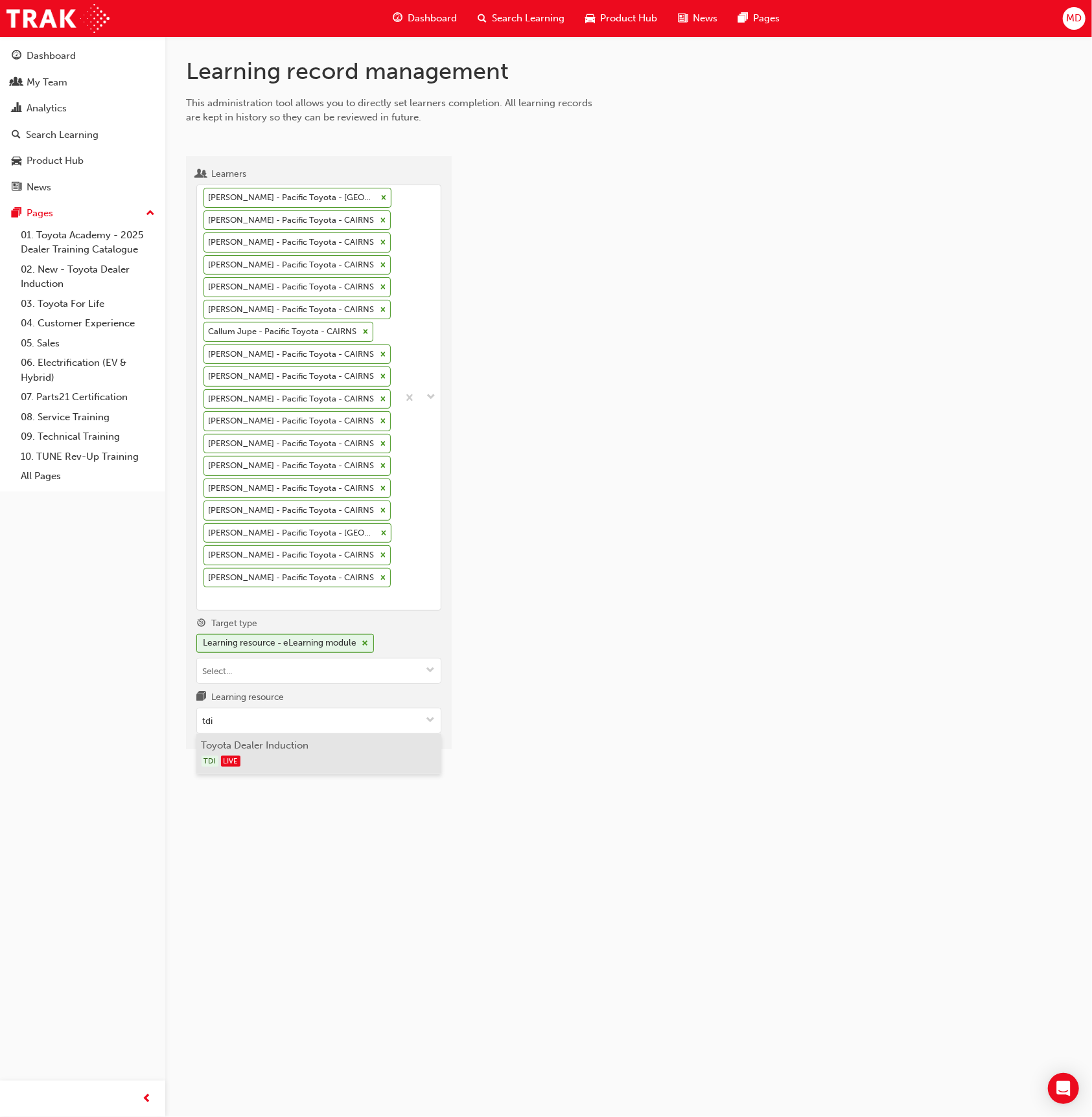
click at [319, 753] on div "TDI LIVE" at bounding box center [319, 761] width 236 height 17
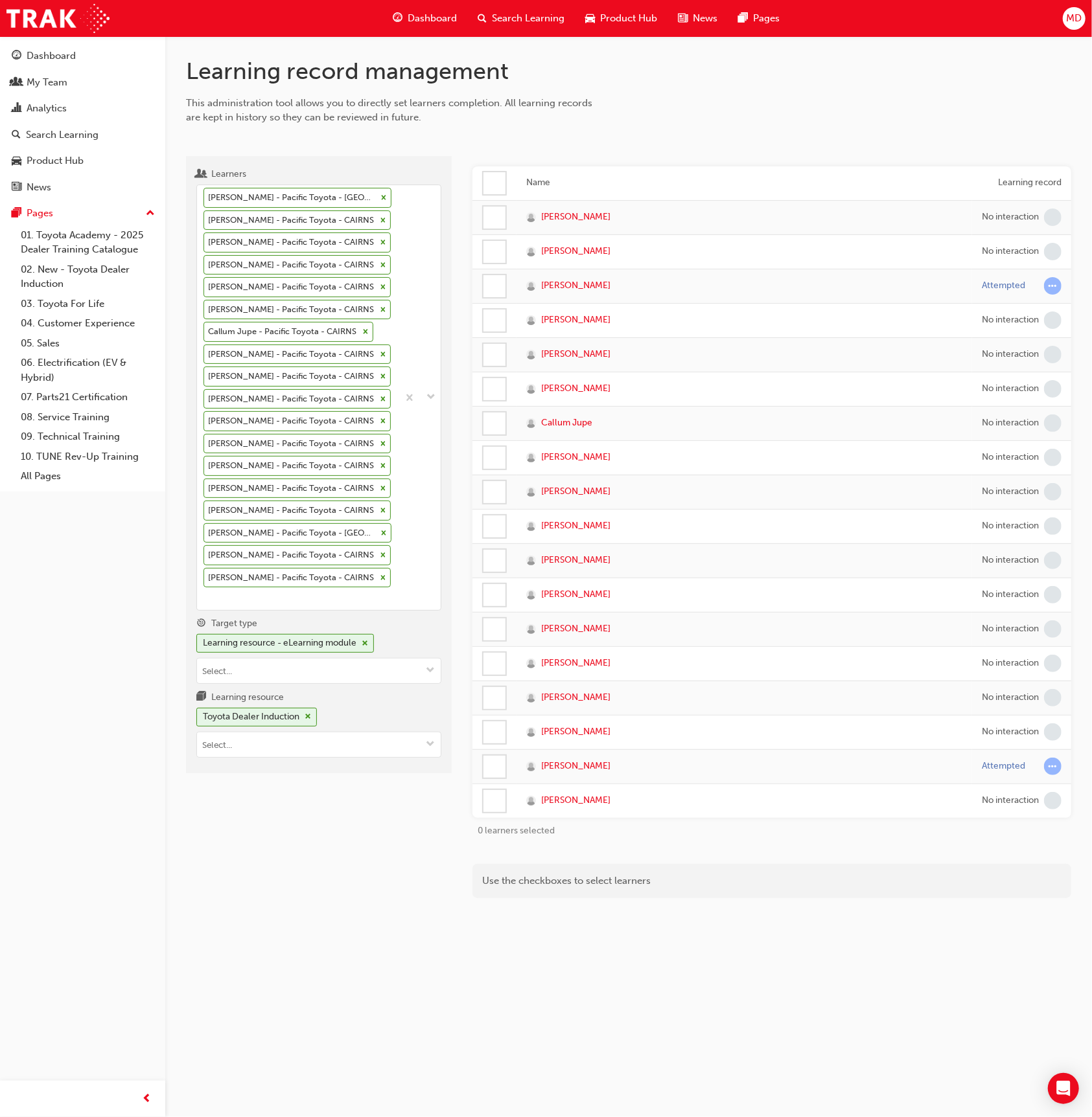
click at [493, 183] on div at bounding box center [494, 183] width 22 height 22
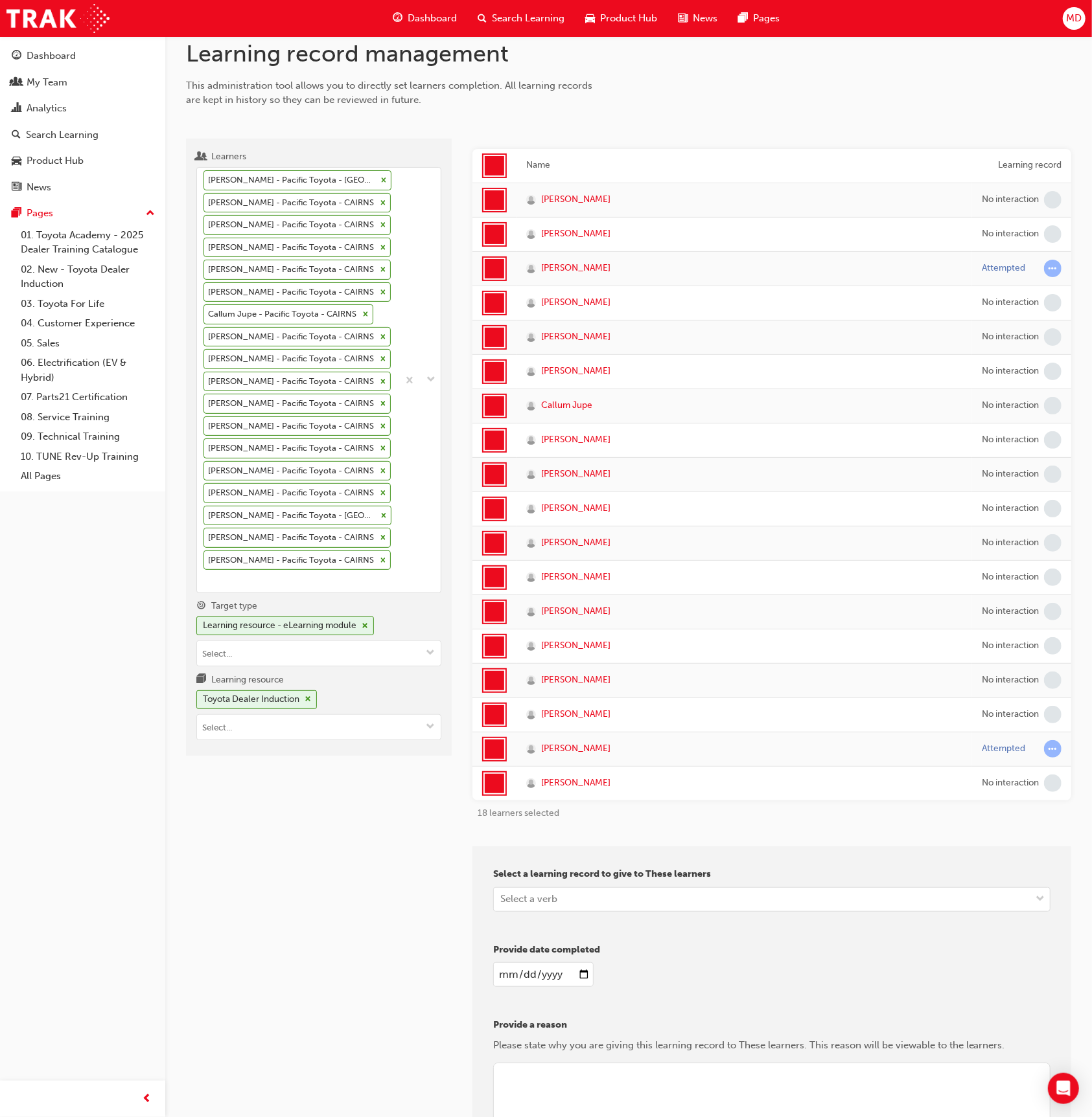
scroll to position [0, 0]
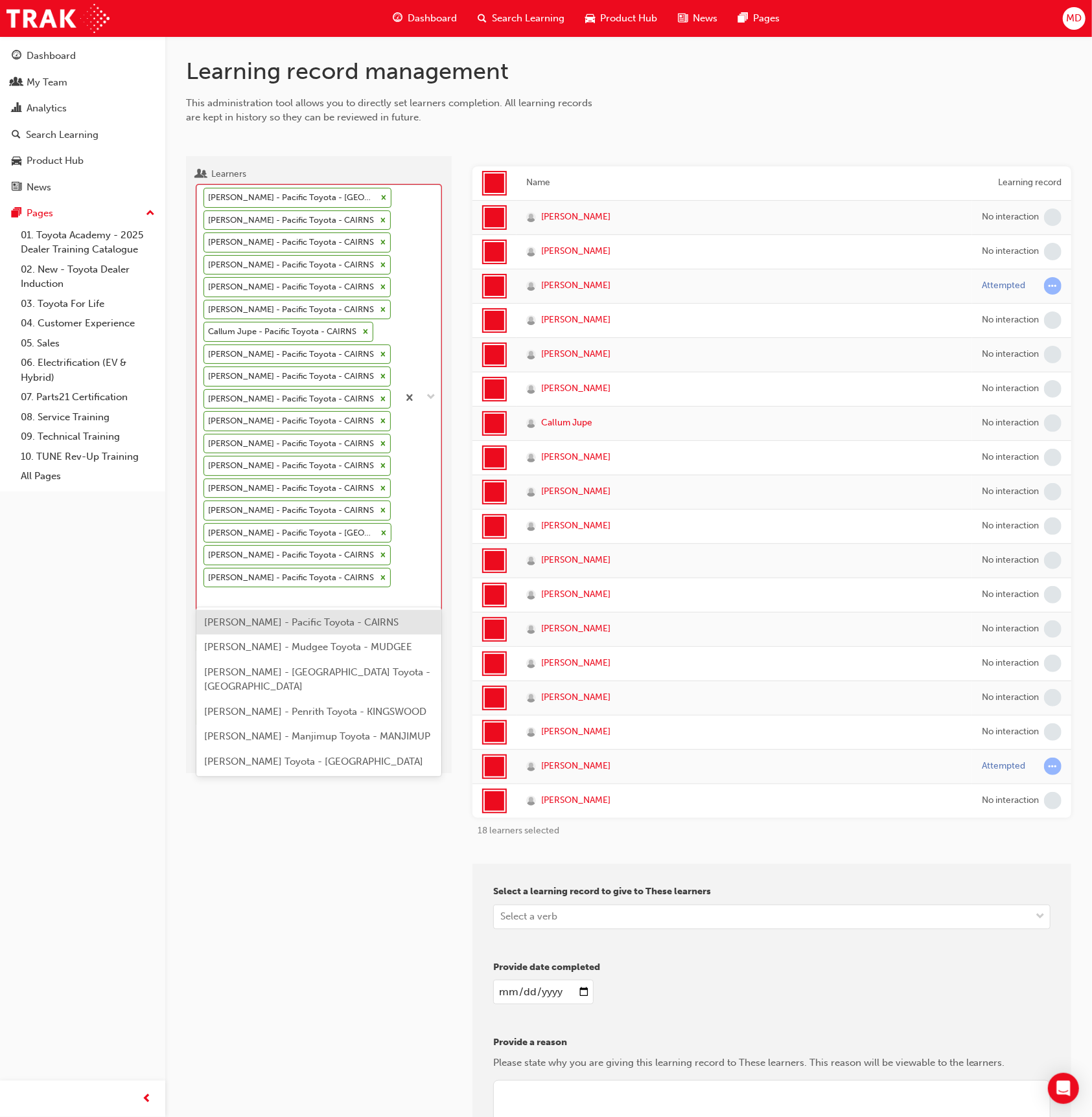
click at [258, 595] on div "[PERSON_NAME] - Pacific Toyota - CAIRNS Chechen [PERSON_NAME] - Pacific Toyota …" at bounding box center [297, 397] width 200 height 425
click at [204, 595] on input "Learners option [PERSON_NAME] - Pacific Toyota - CAIRNS, selected. option [PERS…" at bounding box center [203, 597] width 1 height 11
type input "[PERSON_NAME]"
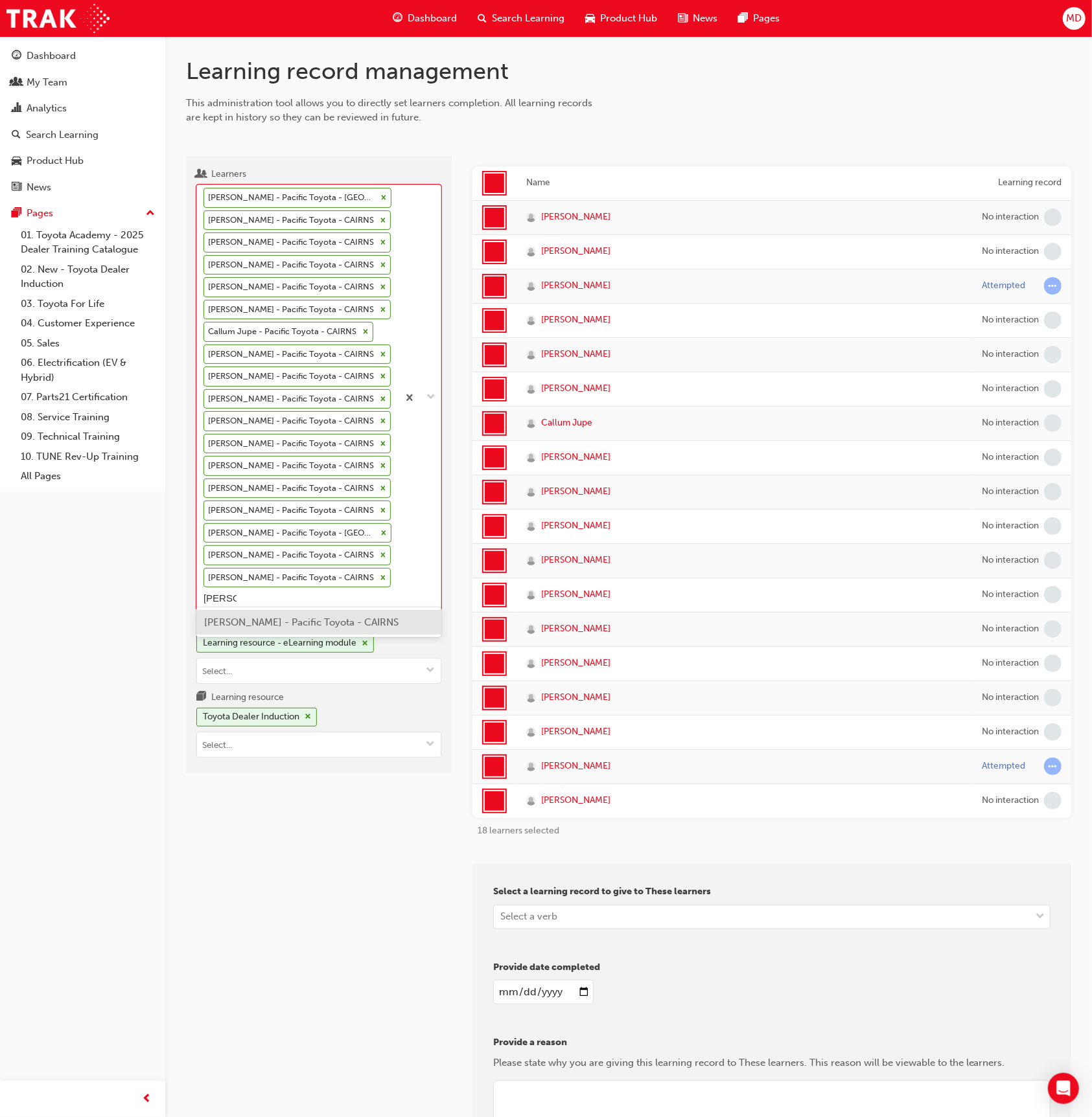
click at [325, 623] on span "[PERSON_NAME] - Pacific Toyota - CAIRNS" at bounding box center [302, 623] width 195 height 12
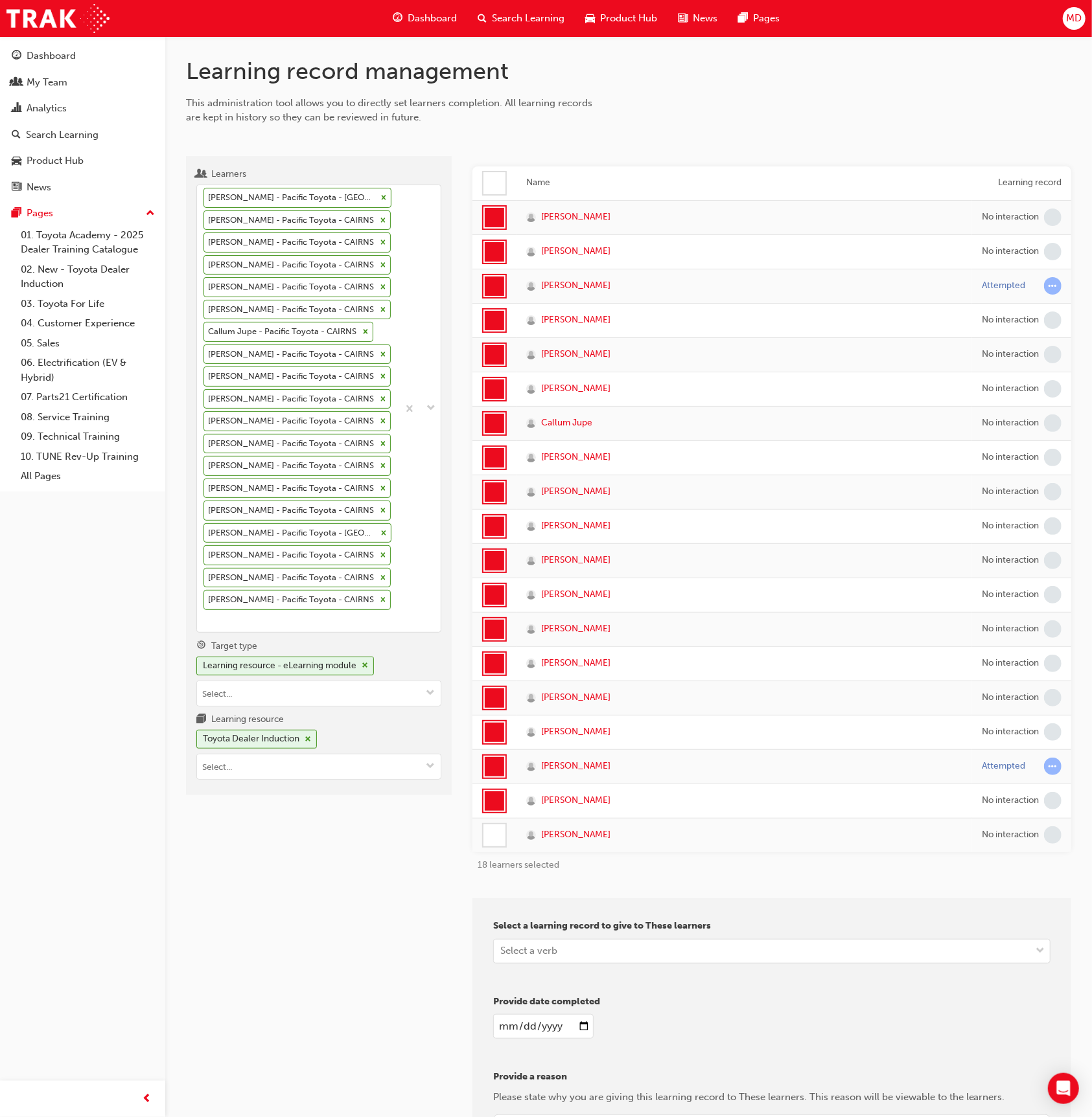
click at [491, 838] on div at bounding box center [494, 835] width 22 height 22
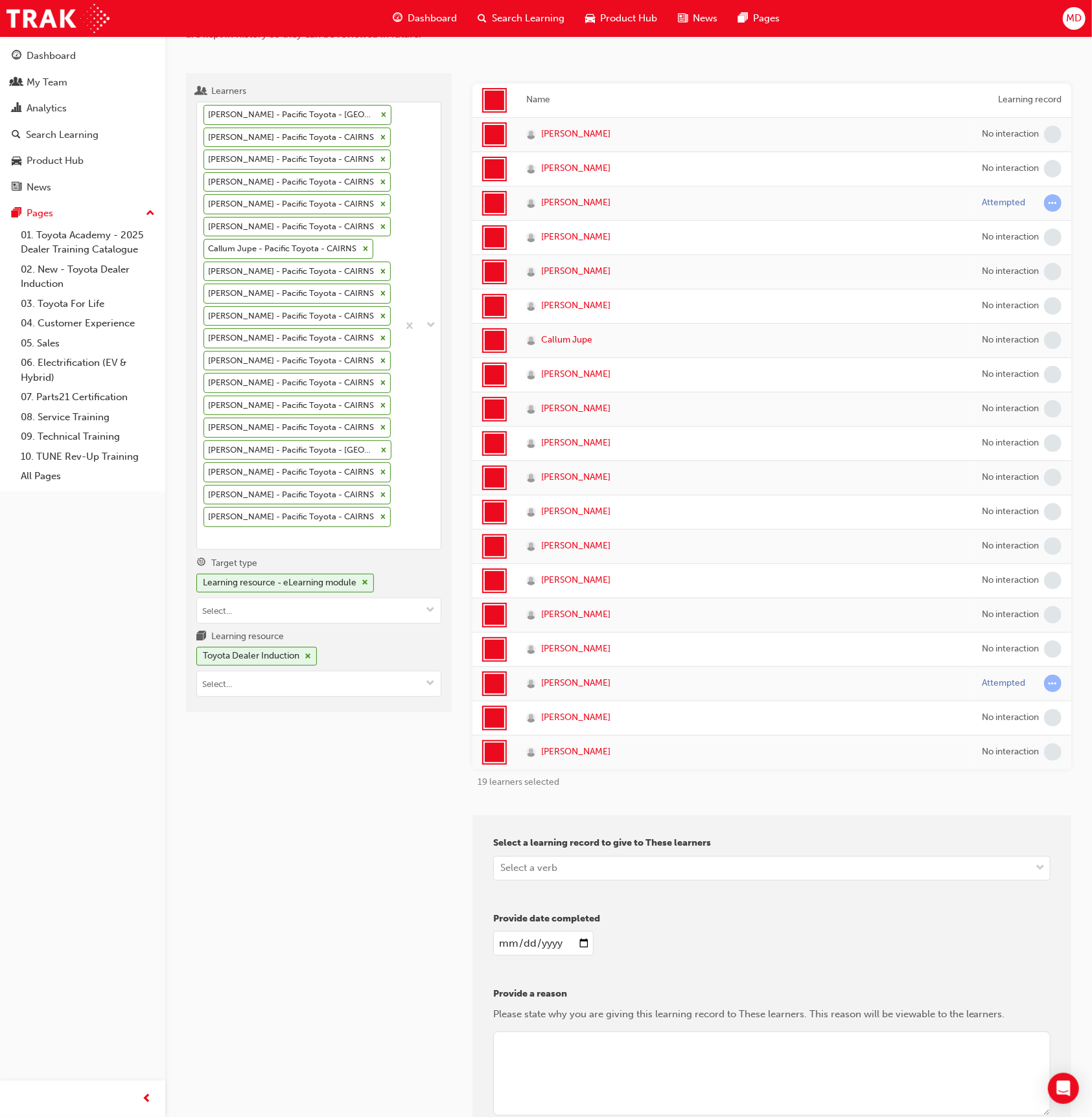
scroll to position [161, 0]
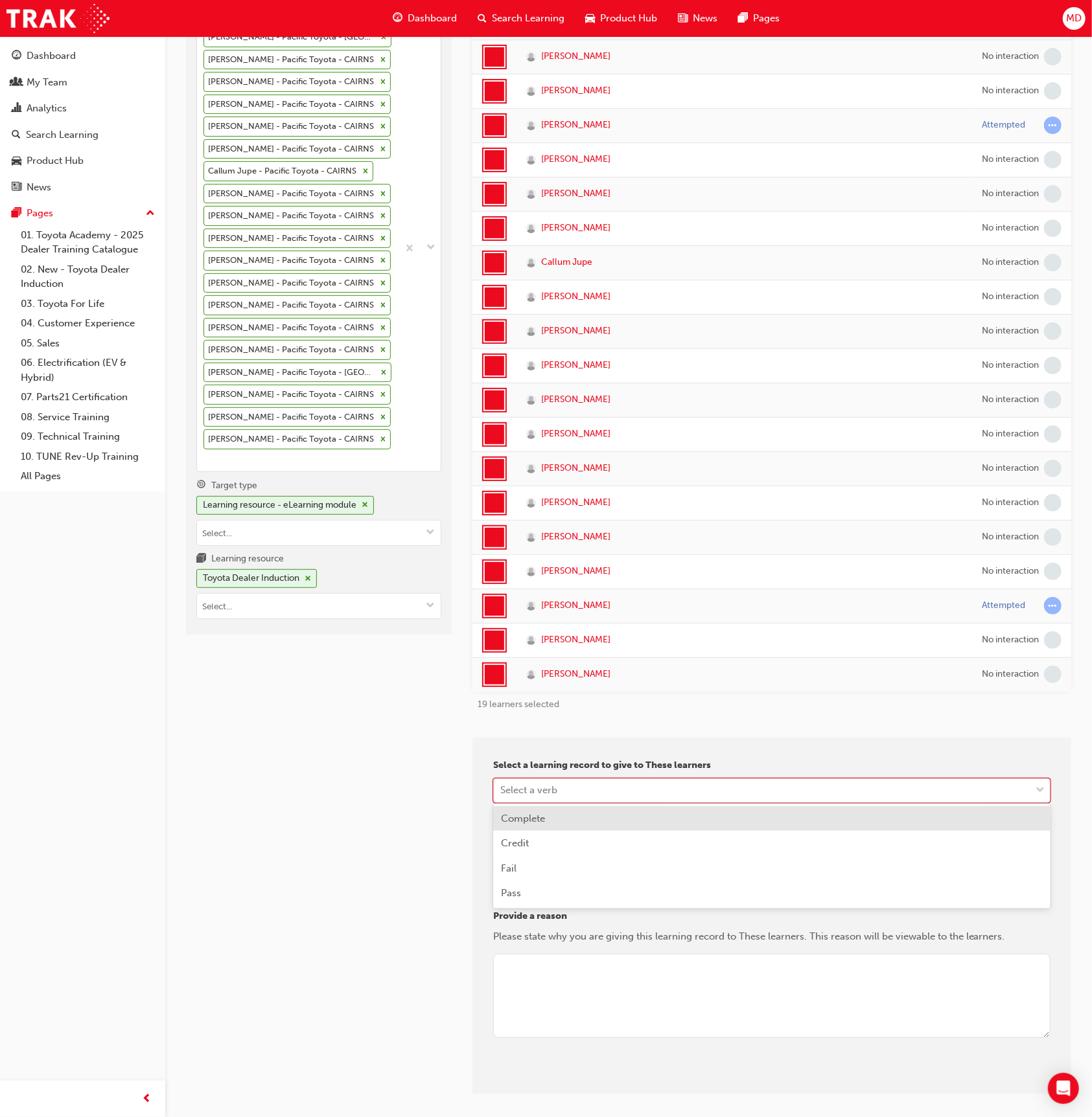
click at [545, 783] on div "Select a verb" at bounding box center [528, 790] width 57 height 15
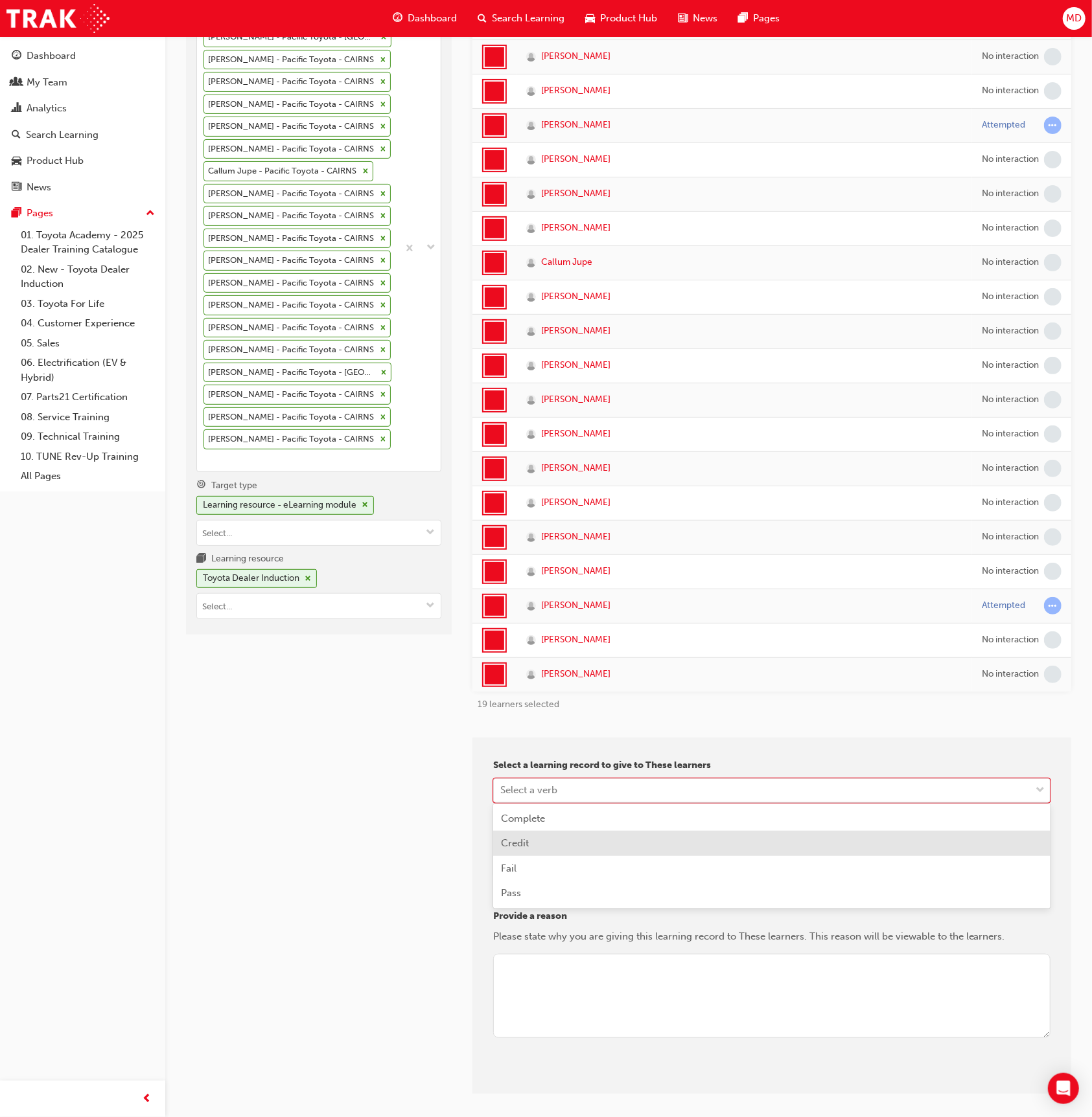
click at [539, 848] on div "Credit" at bounding box center [772, 844] width 557 height 25
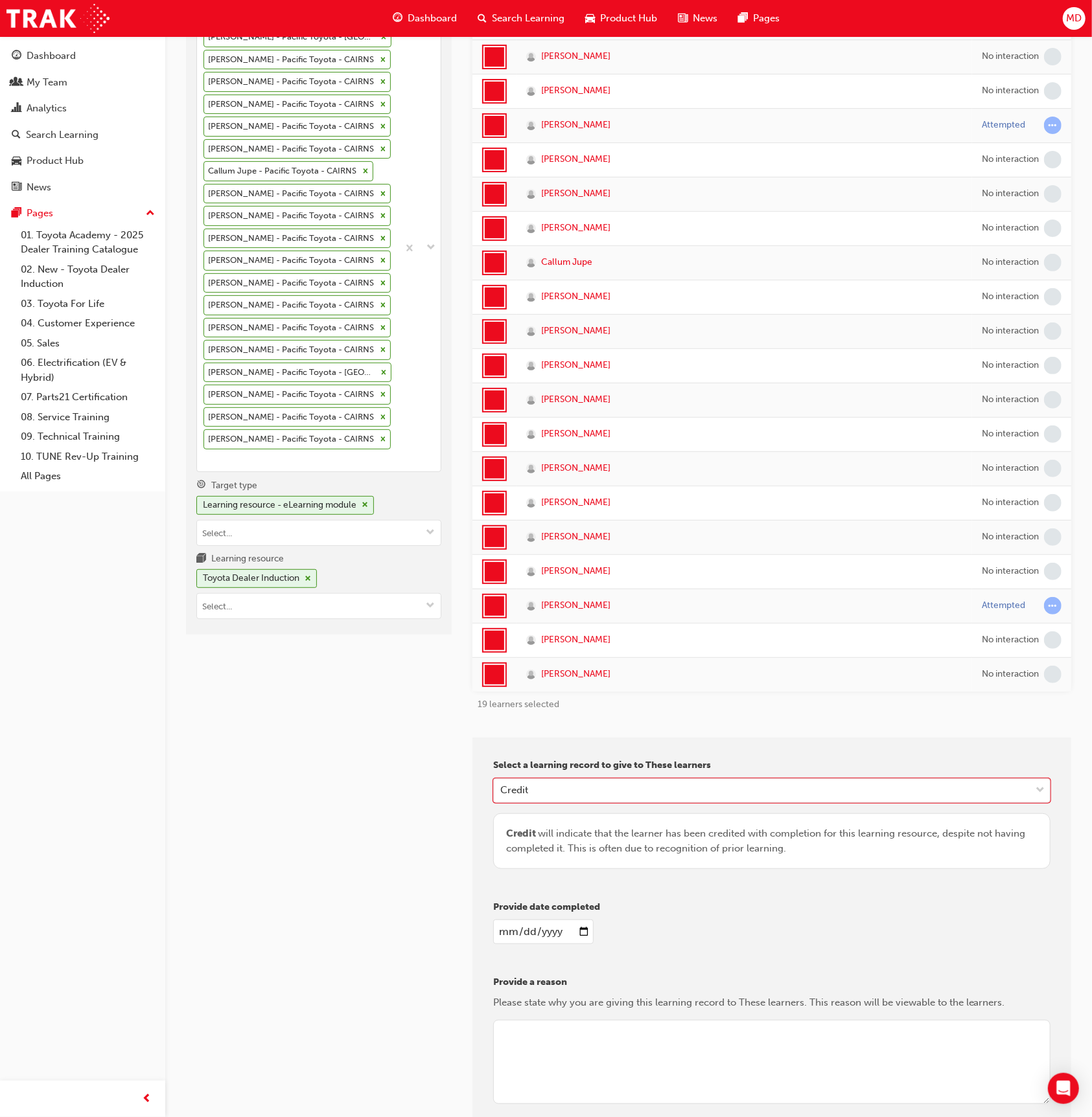
click at [503, 924] on input "date" at bounding box center [543, 931] width 100 height 24
click at [529, 926] on input "date" at bounding box center [543, 931] width 100 height 24
type input "[DATE]"
click at [573, 1034] on textarea at bounding box center [772, 1062] width 557 height 85
type textarea "Admin"
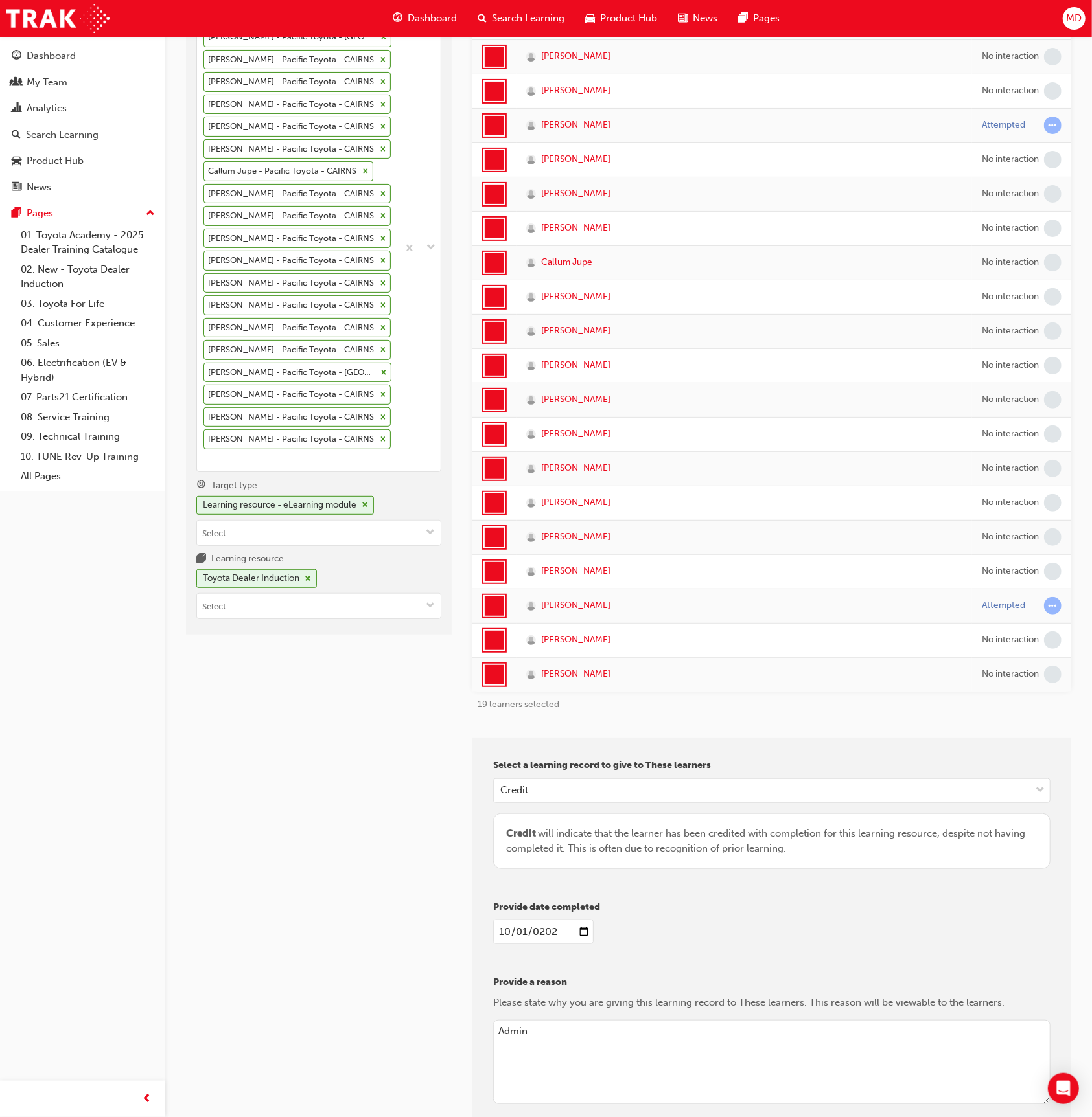
click at [346, 888] on div "Learners [PERSON_NAME] - Pacific Toyota - CAIRNS Chechen [PERSON_NAME] - Pacifi…" at bounding box center [318, 588] width 266 height 1186
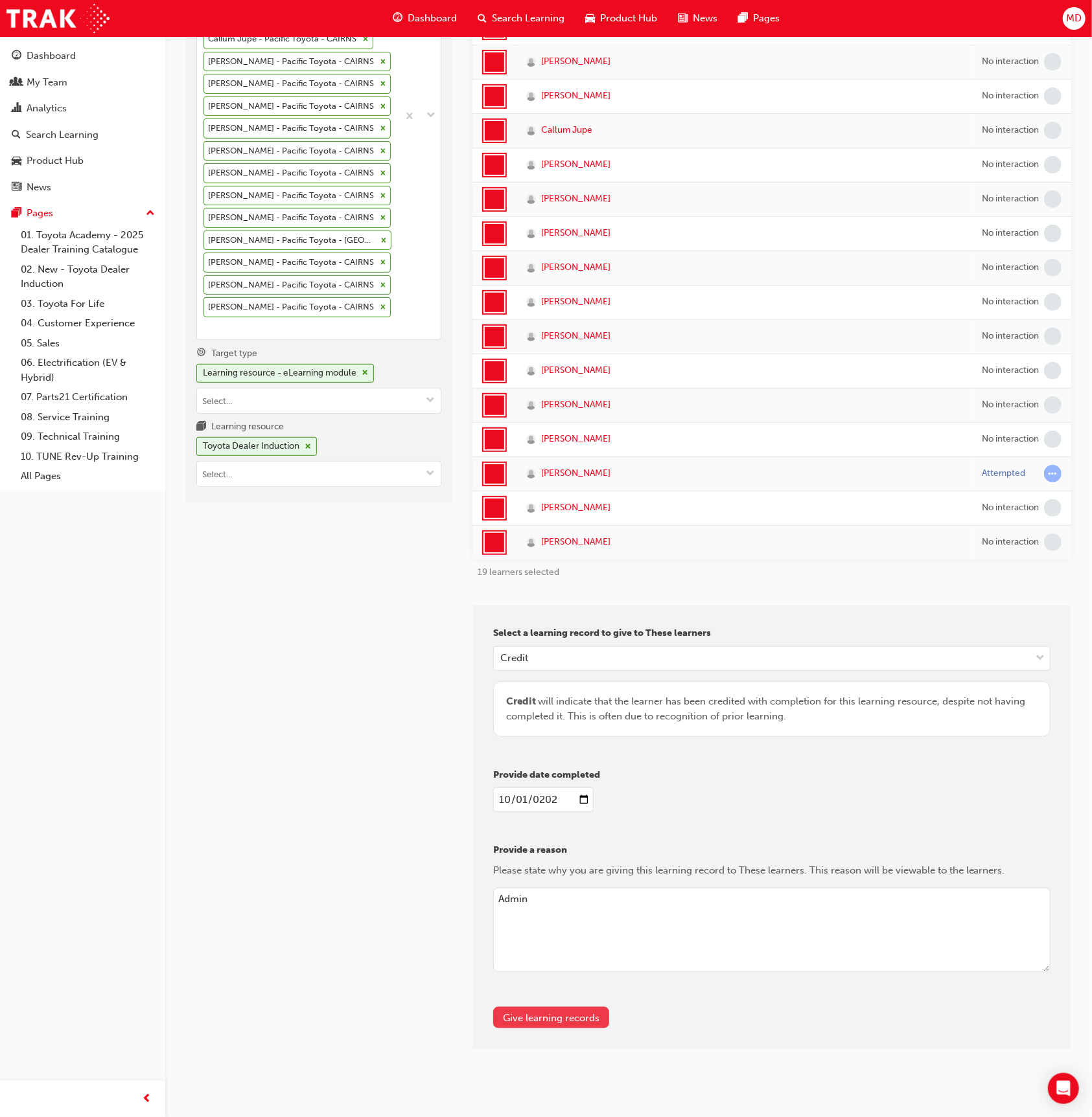
click at [584, 1018] on button "Give learning records" at bounding box center [551, 1018] width 116 height 21
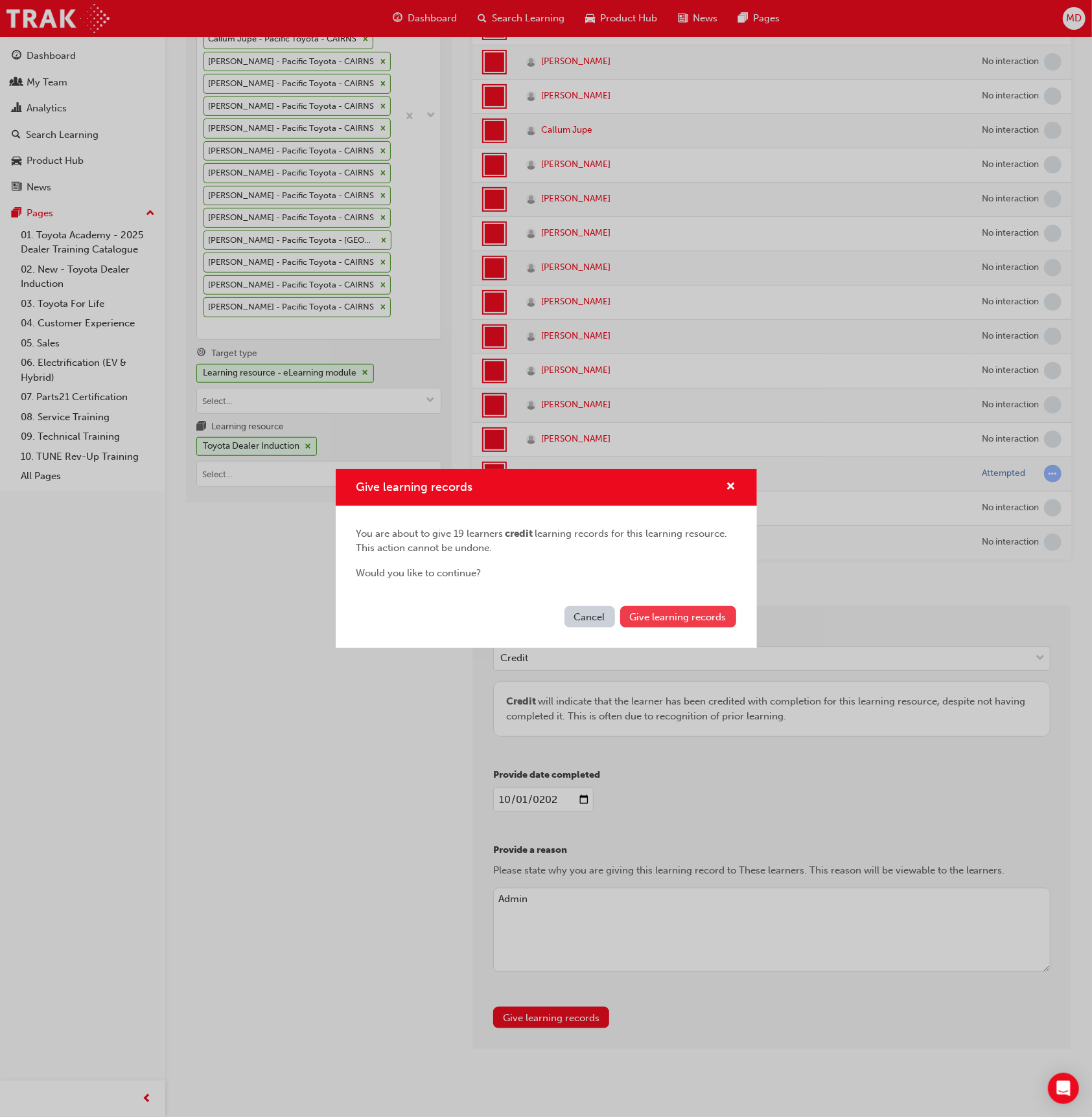
click at [691, 606] on button "Give learning records" at bounding box center [677, 617] width 116 height 21
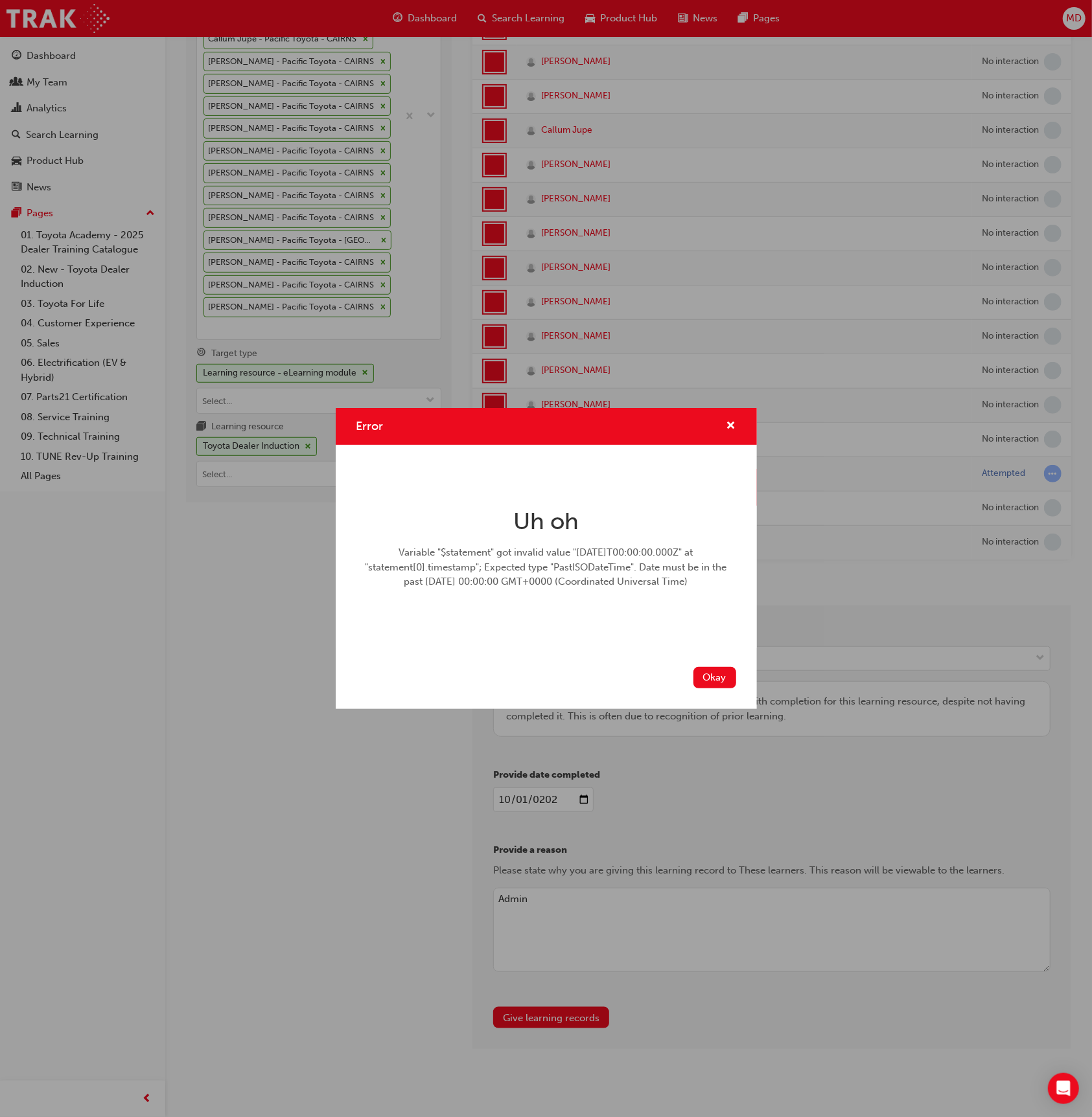
click at [727, 666] on div "Okay" at bounding box center [546, 685] width 421 height 48
click at [709, 678] on button "Okay" at bounding box center [714, 678] width 43 height 21
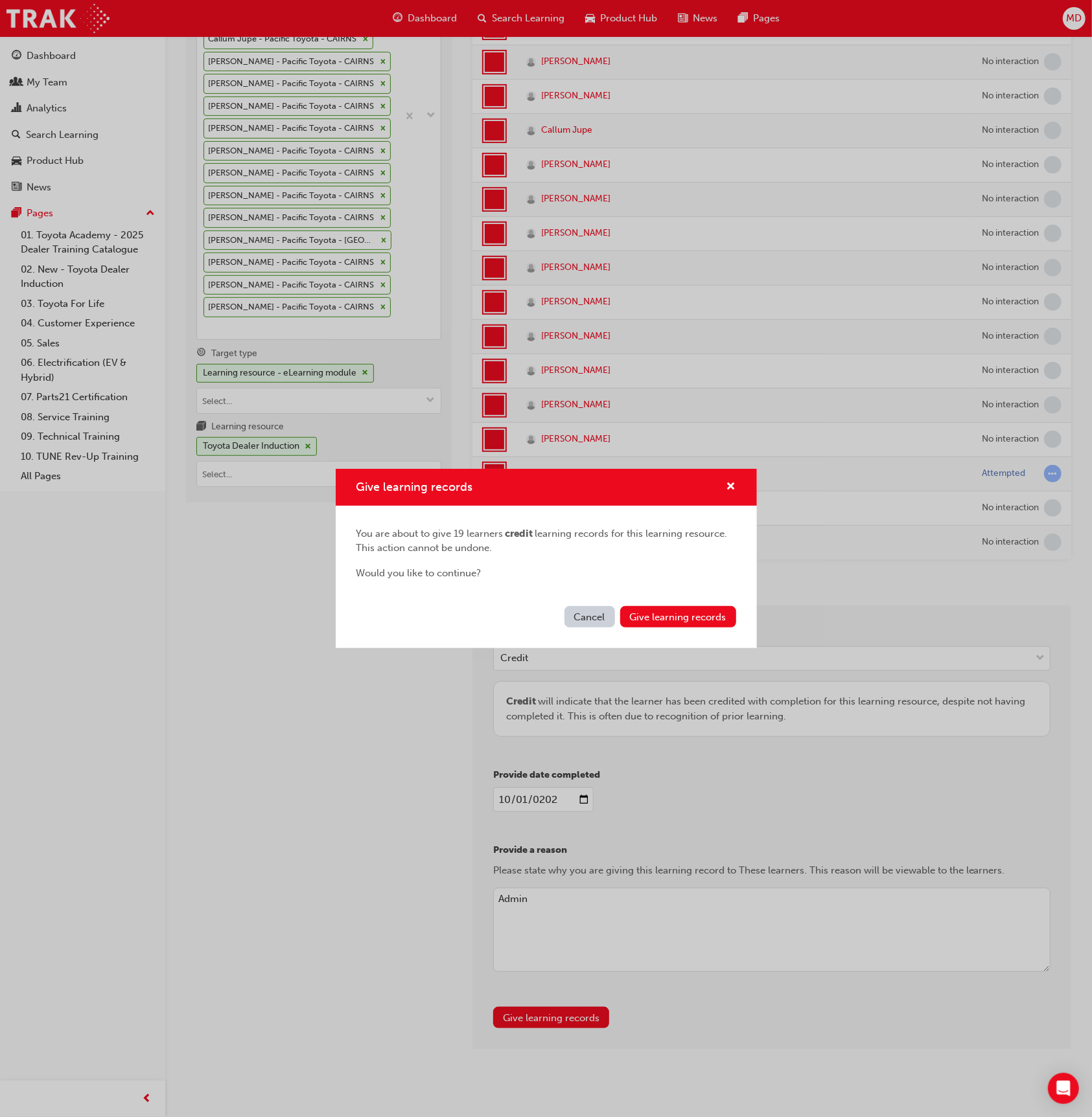
click at [600, 617] on button "Cancel" at bounding box center [590, 617] width 51 height 21
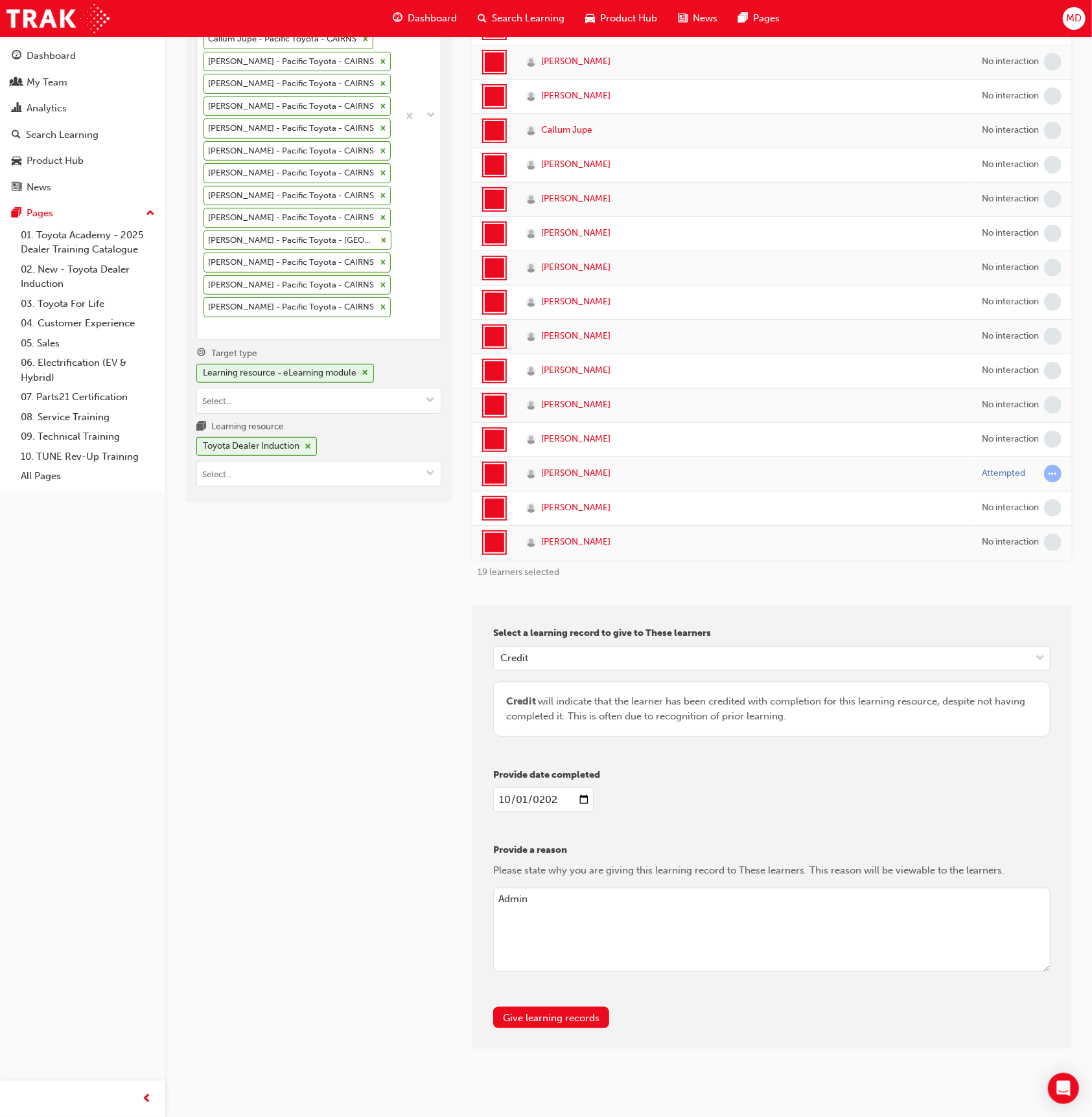
click at [510, 791] on input "[DATE]" at bounding box center [543, 799] width 100 height 24
type input "[DATE]"
click at [574, 1011] on button "Give learning records" at bounding box center [551, 1018] width 116 height 21
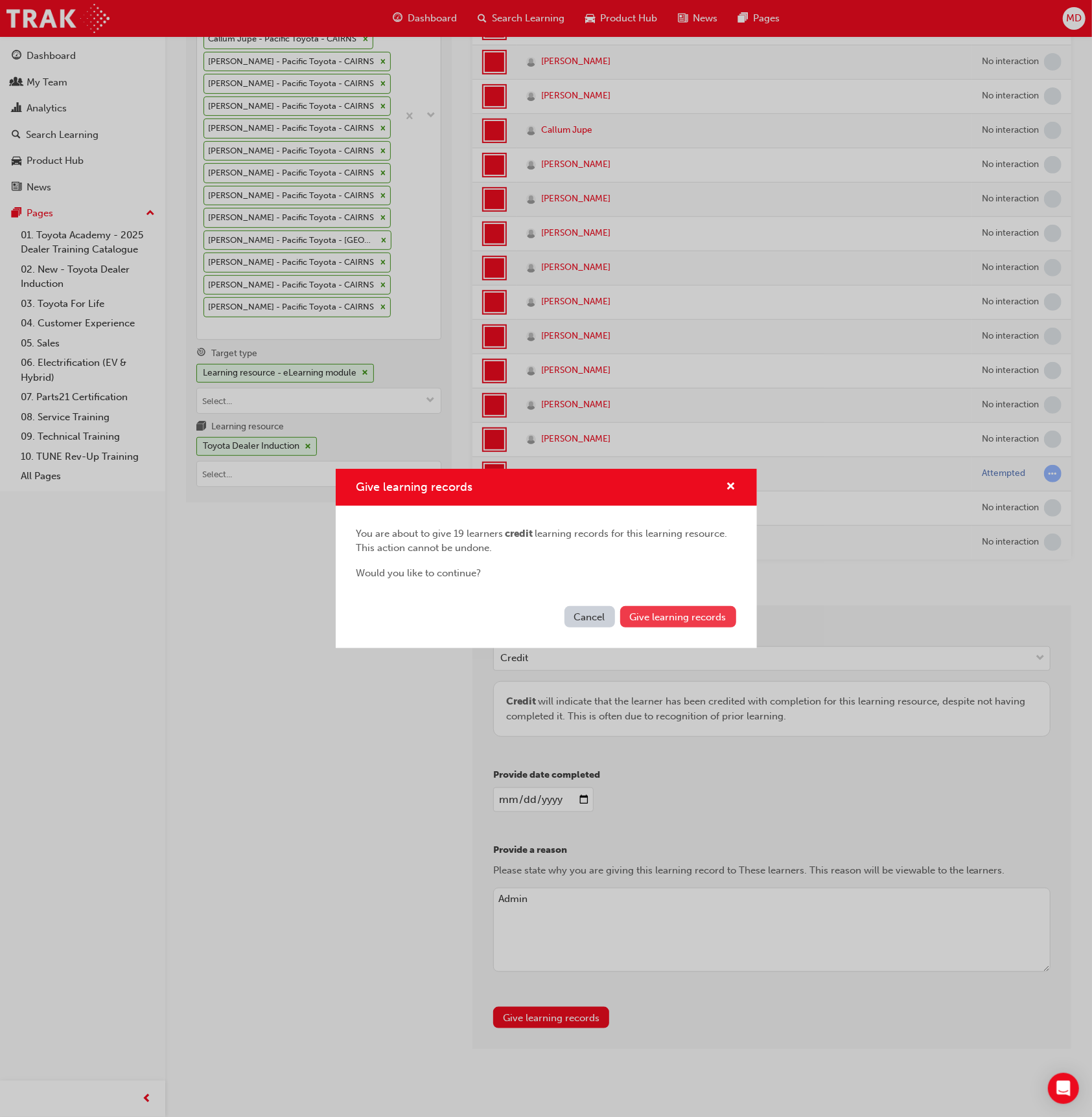
click at [692, 622] on button "Give learning records" at bounding box center [677, 617] width 116 height 21
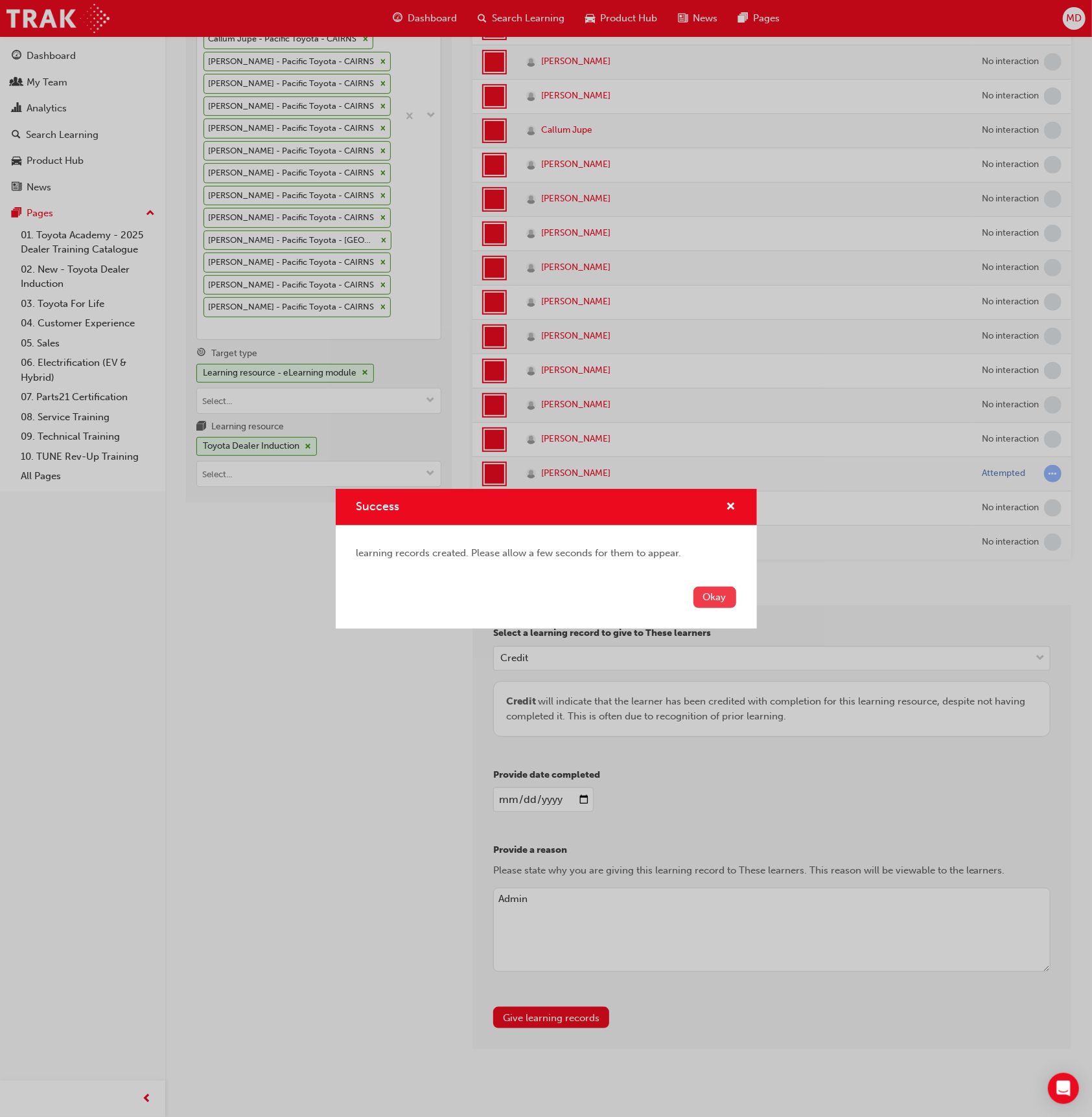
click at [710, 602] on button "Okay" at bounding box center [714, 597] width 43 height 21
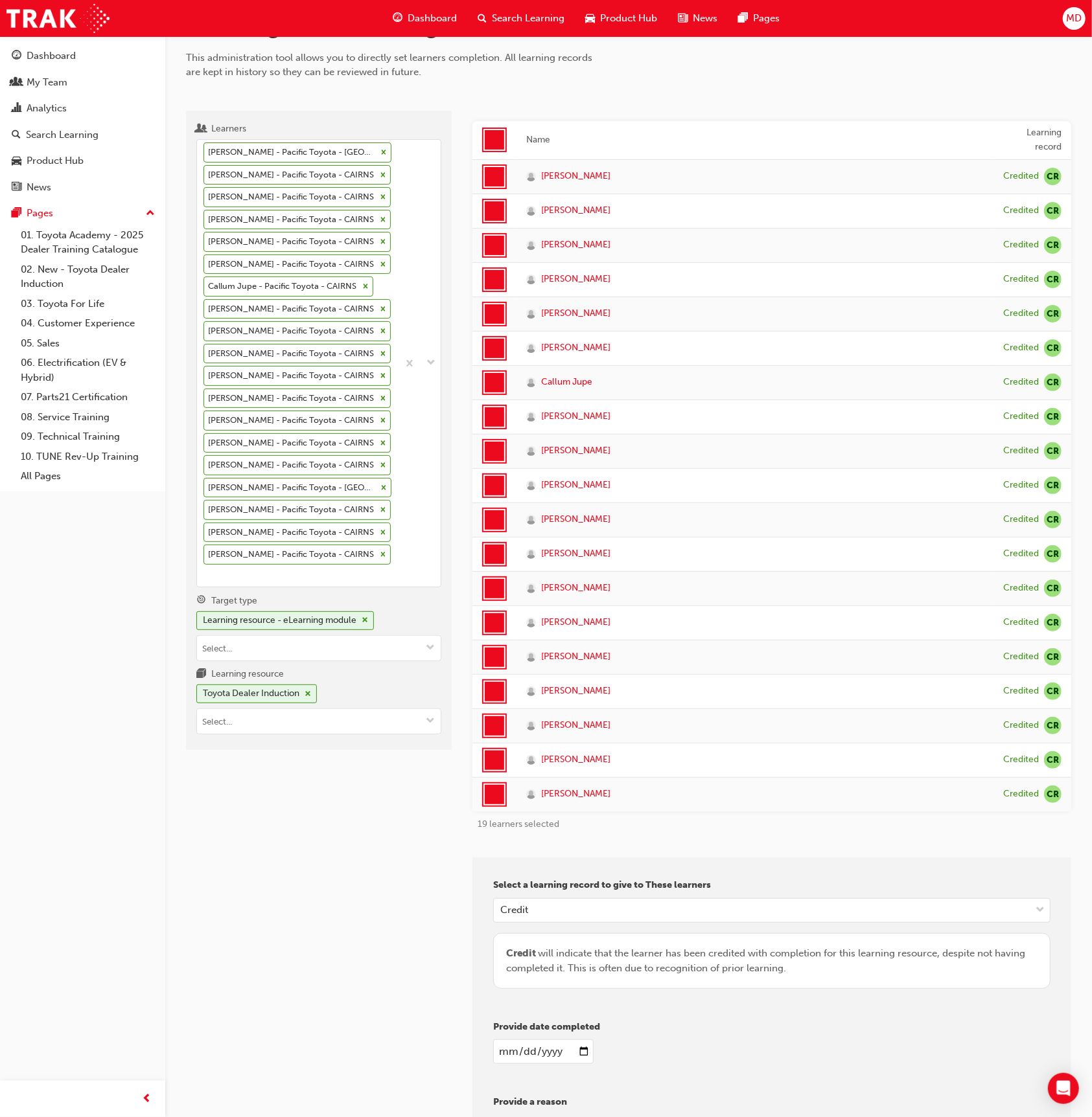
scroll to position [0, 0]
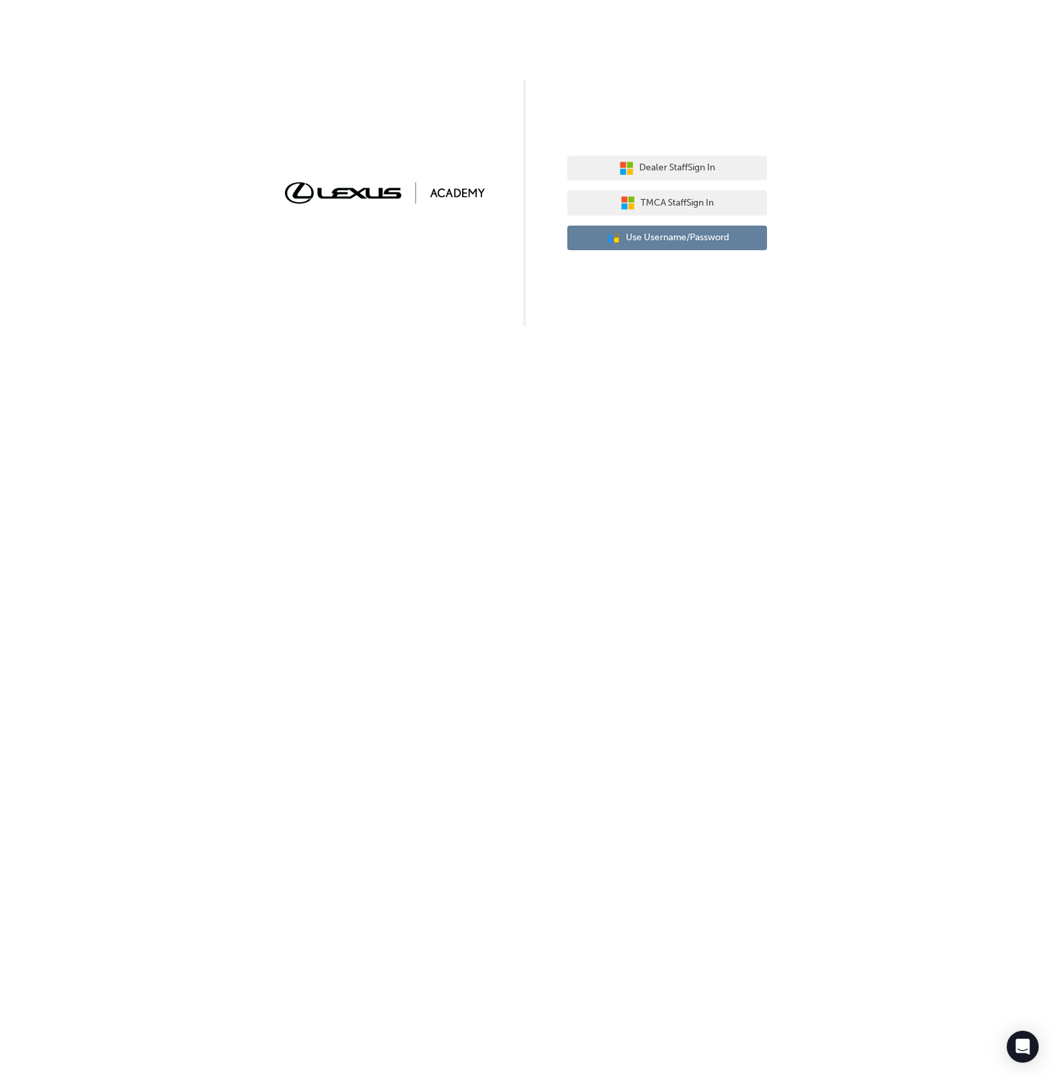
click at [684, 232] on span "Use Username/Password" at bounding box center [677, 237] width 103 height 15
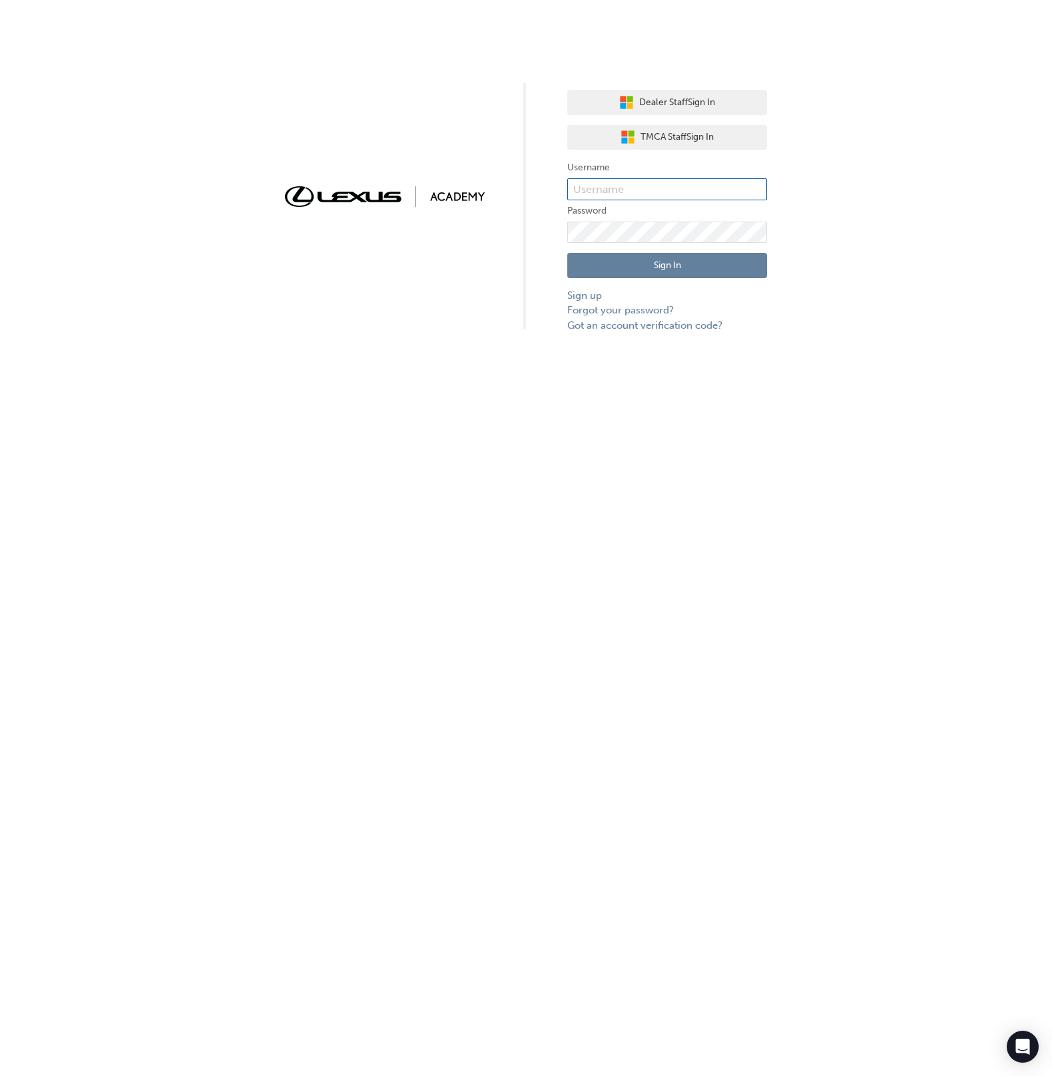
click at [689, 189] on input "text" at bounding box center [667, 189] width 200 height 23
type input "bf.menno.dirks"
click at [726, 266] on button "Sign In" at bounding box center [667, 265] width 200 height 25
